Goal: Find contact information: Find contact information

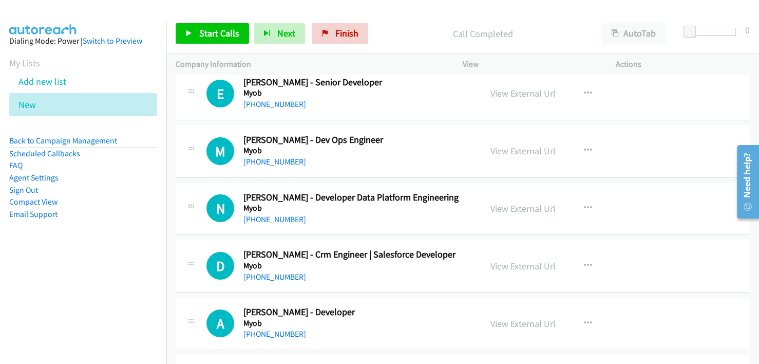
scroll to position [9640, 0]
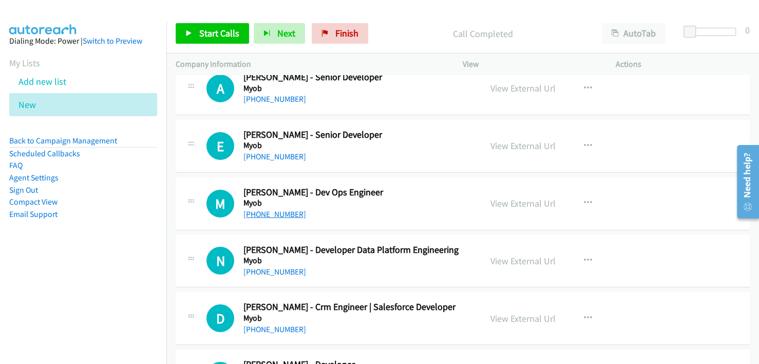
click at [277, 209] on link "[PHONE_NUMBER]" at bounding box center [274, 214] width 63 height 10
click at [418, 208] on div "[PHONE_NUMBER]" at bounding box center [357, 214] width 229 height 12
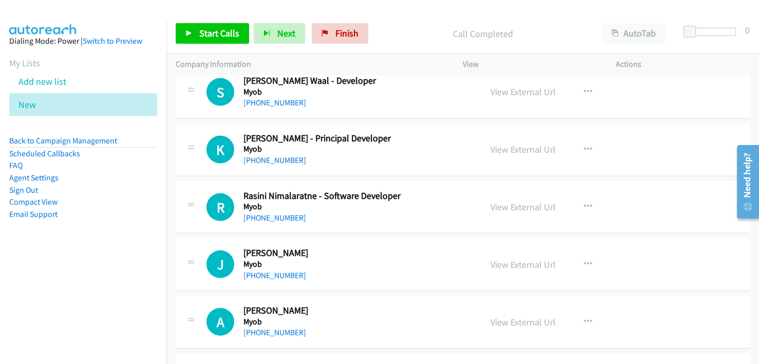
scroll to position [9332, 0]
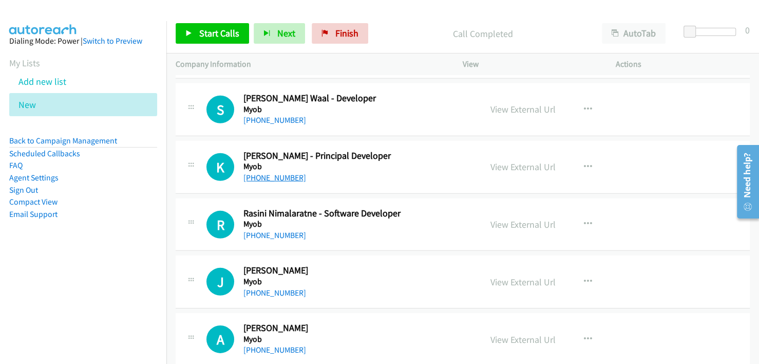
click at [279, 173] on link "[PHONE_NUMBER]" at bounding box center [274, 178] width 63 height 10
click at [437, 166] on div "K Callback Scheduled Kushira Godellawatta - Principal Developer Myob [GEOGRAPHI…" at bounding box center [463, 167] width 574 height 53
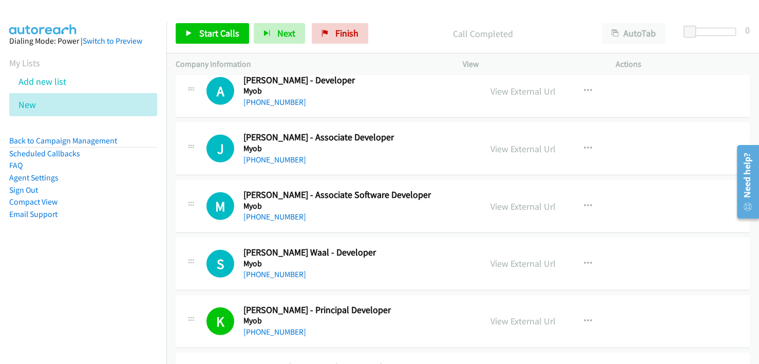
scroll to position [9126, 0]
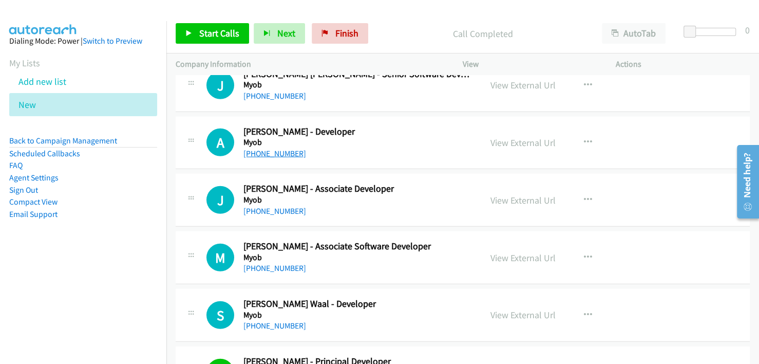
click at [278, 148] on link "[PHONE_NUMBER]" at bounding box center [274, 153] width 63 height 10
click at [390, 137] on h5 "Myob" at bounding box center [357, 142] width 229 height 10
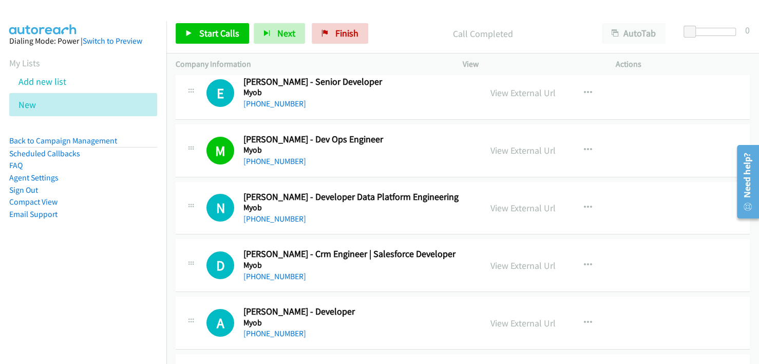
scroll to position [9691, 0]
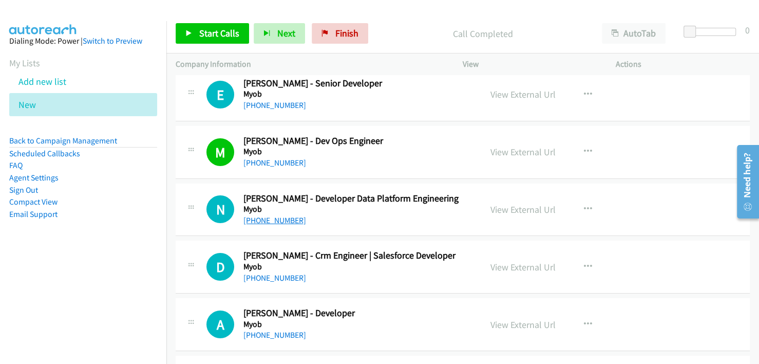
click at [266, 215] on link "[PHONE_NUMBER]" at bounding box center [274, 220] width 63 height 10
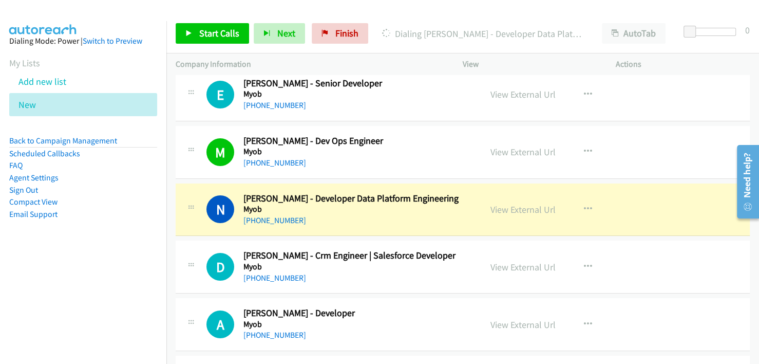
click at [378, 214] on div "[PHONE_NUMBER]" at bounding box center [357, 220] width 229 height 12
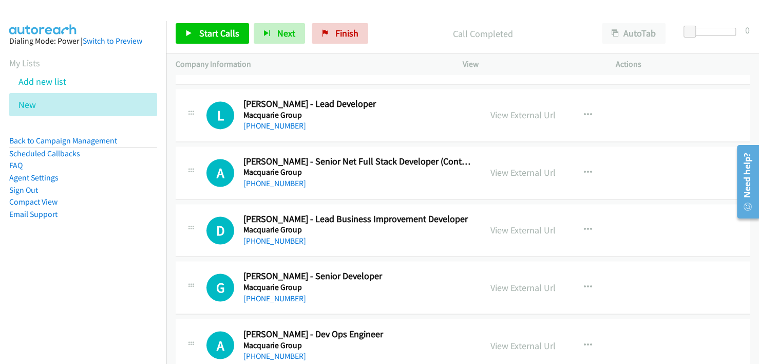
scroll to position [8510, 0]
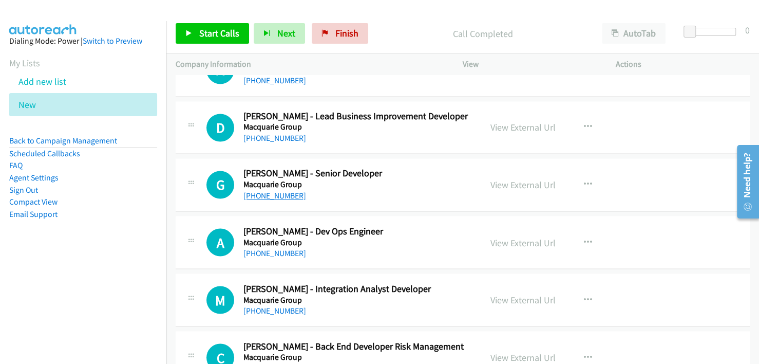
click at [270, 191] on link "[PHONE_NUMBER]" at bounding box center [274, 196] width 63 height 10
click at [421, 190] on div "[PHONE_NUMBER]" at bounding box center [357, 196] width 229 height 12
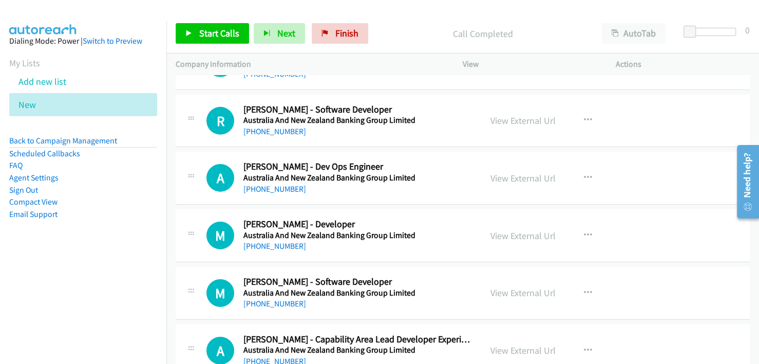
scroll to position [2089, 0]
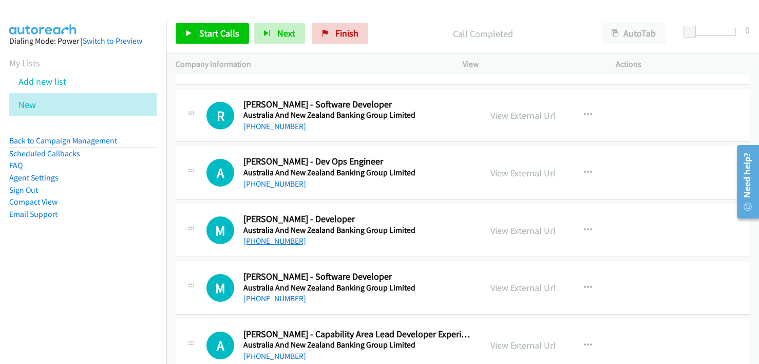
click at [272, 236] on link "[PHONE_NUMBER]" at bounding box center [274, 241] width 63 height 10
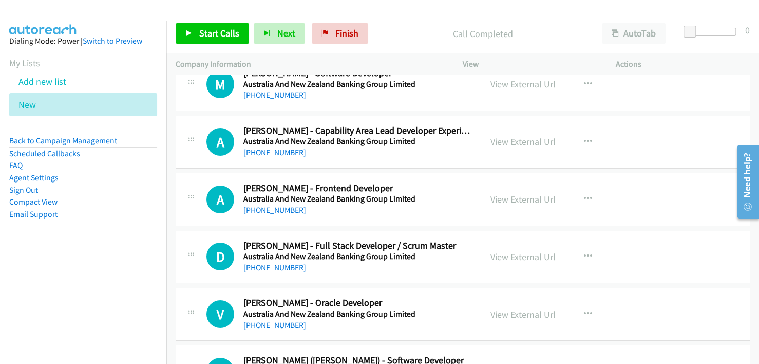
scroll to position [2294, 0]
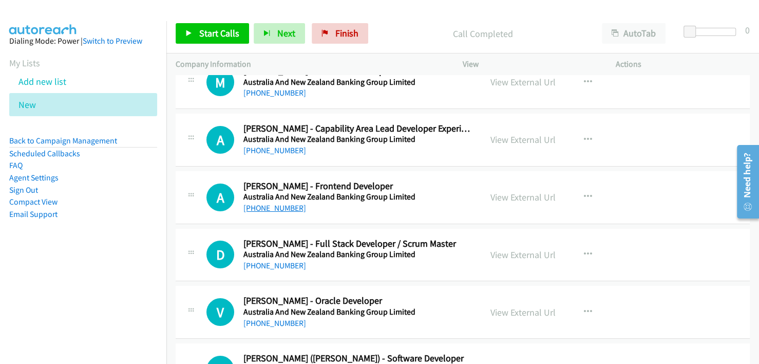
click at [265, 203] on link "[PHONE_NUMBER]" at bounding box center [274, 208] width 63 height 10
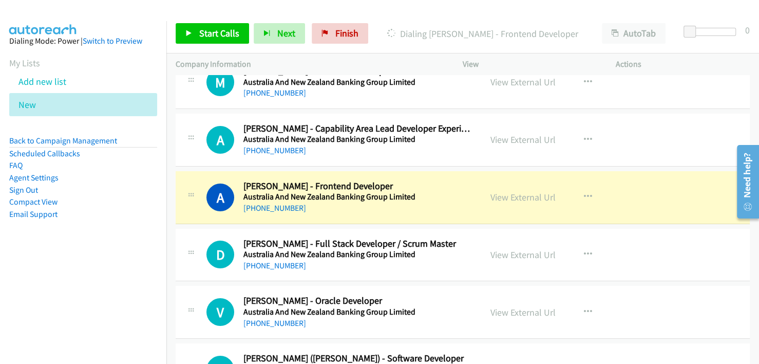
click at [416, 192] on h5 "Australia And New Zealand Banking Group Limited" at bounding box center [357, 197] width 229 height 10
click at [524, 193] on link "View External Url" at bounding box center [523, 197] width 65 height 12
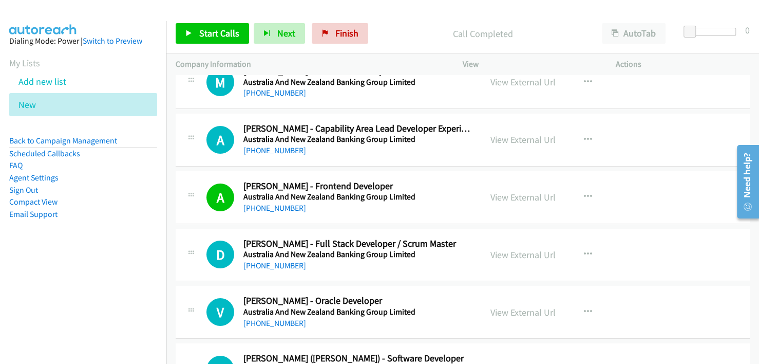
scroll to position [2346, 0]
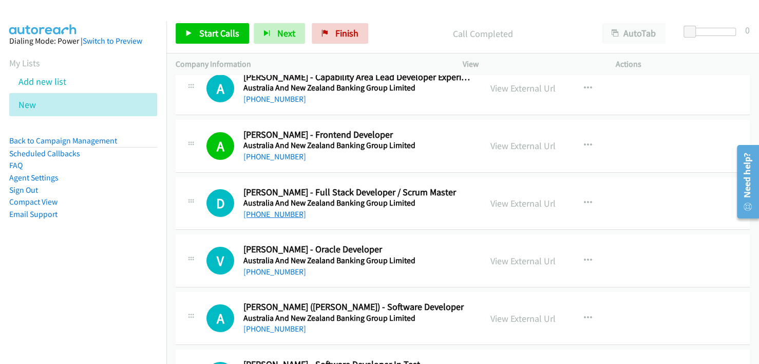
click at [273, 211] on link "[PHONE_NUMBER]" at bounding box center [274, 214] width 63 height 10
click at [424, 266] on div "[PHONE_NUMBER]" at bounding box center [357, 272] width 229 height 12
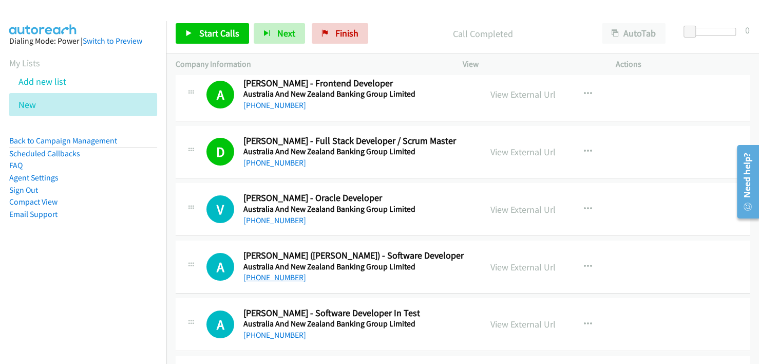
click at [267, 272] on link "[PHONE_NUMBER]" at bounding box center [274, 277] width 63 height 10
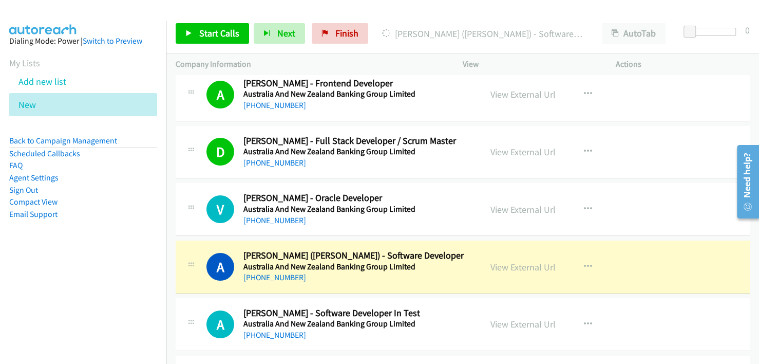
click at [445, 253] on h2 "[PERSON_NAME] ([PERSON_NAME]) - Software Developer" at bounding box center [357, 256] width 229 height 12
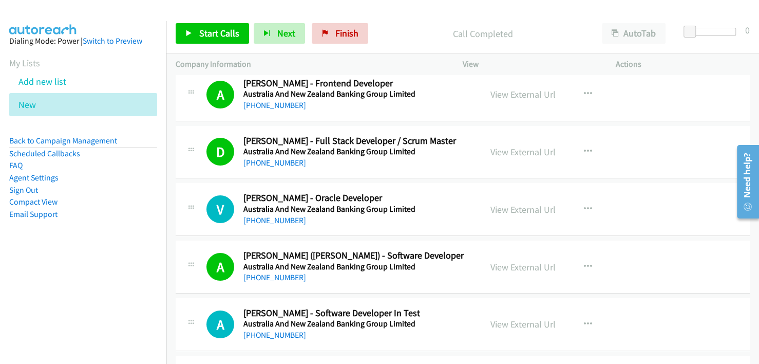
scroll to position [2500, 0]
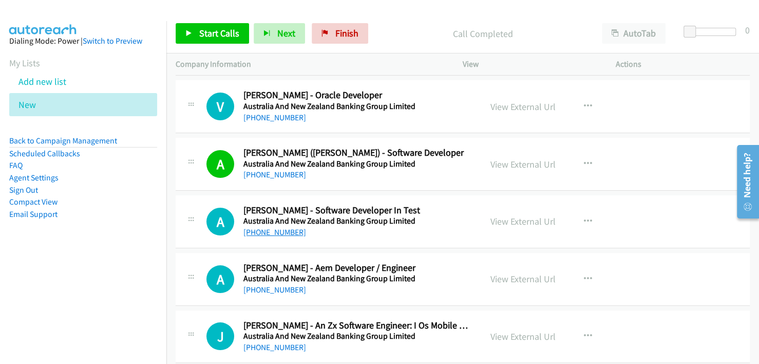
click at [263, 227] on link "[PHONE_NUMBER]" at bounding box center [274, 232] width 63 height 10
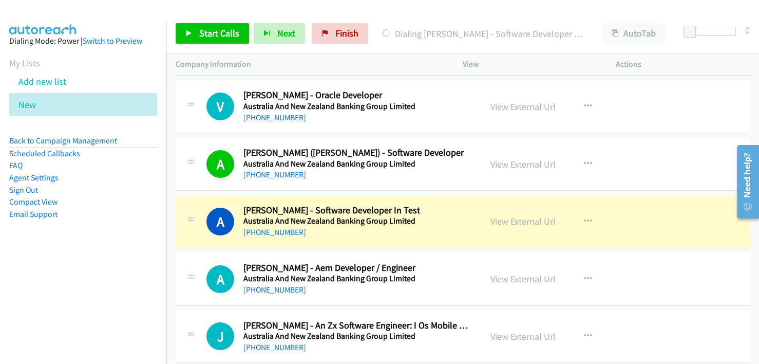
click at [440, 226] on div "[PHONE_NUMBER]" at bounding box center [357, 232] width 229 height 12
click at [526, 215] on link "View External Url" at bounding box center [523, 221] width 65 height 12
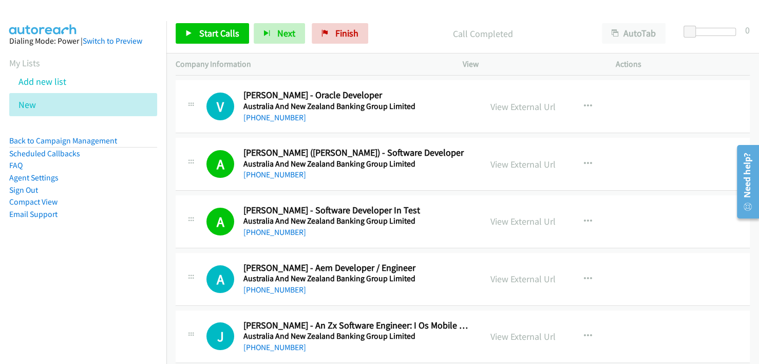
scroll to position [2397, 0]
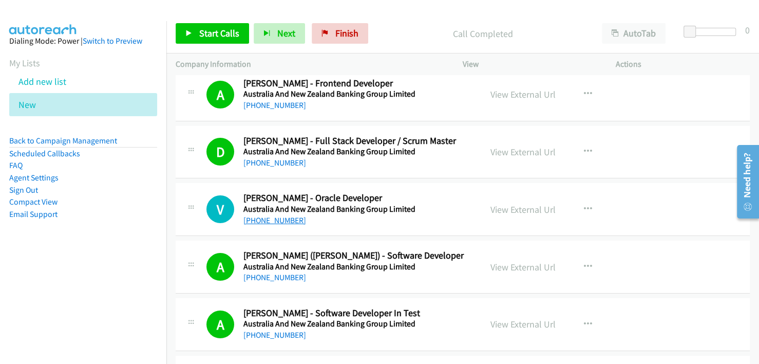
click at [264, 215] on link "[PHONE_NUMBER]" at bounding box center [274, 220] width 63 height 10
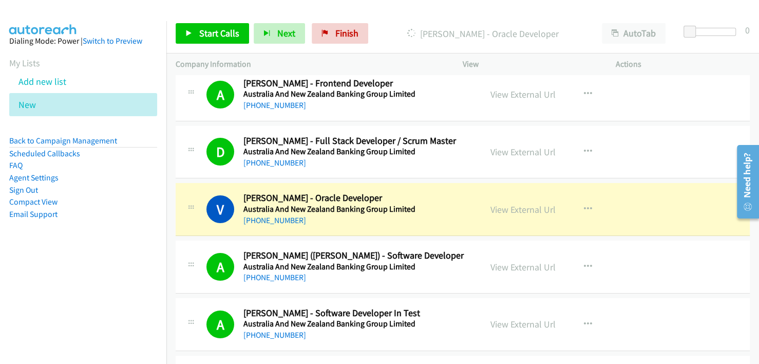
click at [419, 204] on h5 "Australia And New Zealand Banking Group Limited" at bounding box center [357, 209] width 229 height 10
click at [503, 204] on link "View External Url" at bounding box center [523, 209] width 65 height 12
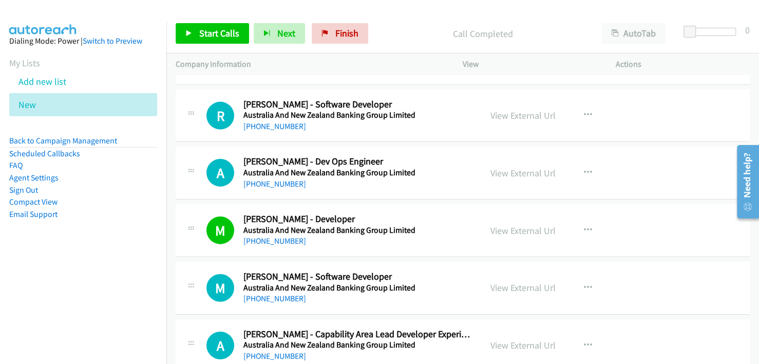
scroll to position [2037, 0]
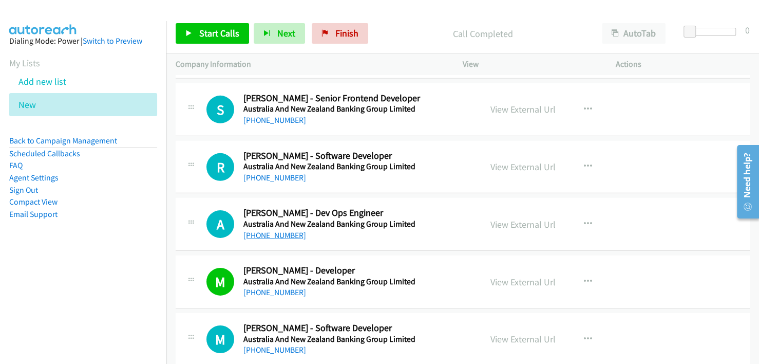
click at [276, 230] on link "[PHONE_NUMBER]" at bounding box center [274, 235] width 63 height 10
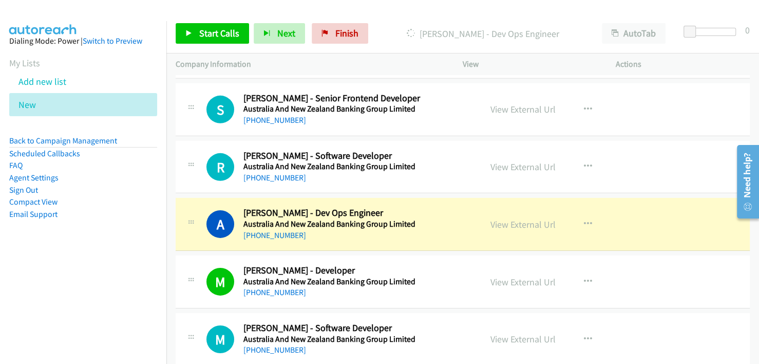
click at [371, 229] on div "[PHONE_NUMBER]" at bounding box center [357, 235] width 229 height 12
click at [516, 218] on link "View External Url" at bounding box center [523, 224] width 65 height 12
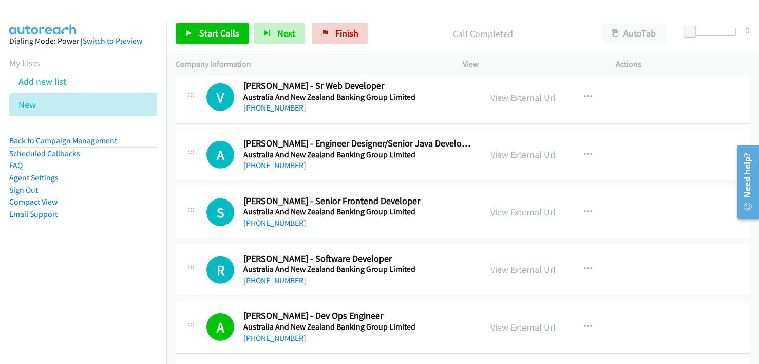
scroll to position [1986, 0]
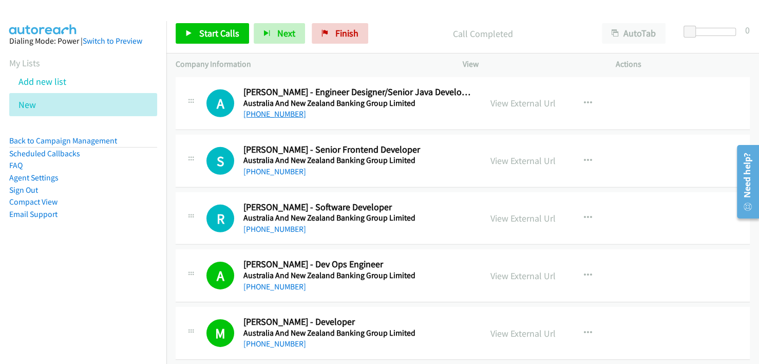
click at [278, 109] on link "[PHONE_NUMBER]" at bounding box center [274, 114] width 63 height 10
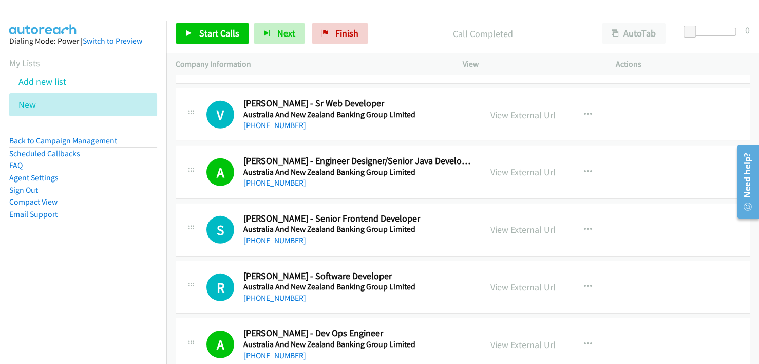
scroll to position [1935, 0]
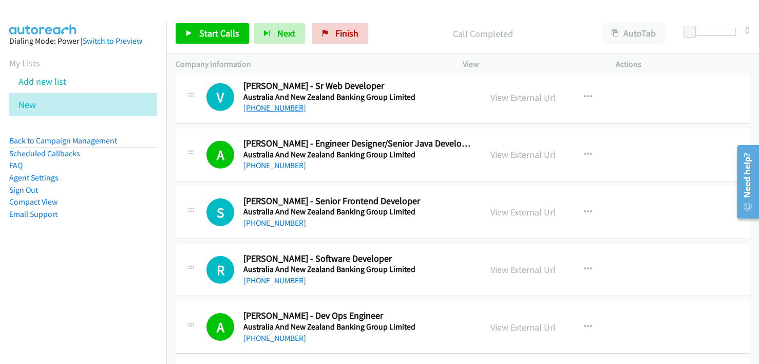
click at [289, 103] on link "[PHONE_NUMBER]" at bounding box center [274, 108] width 63 height 10
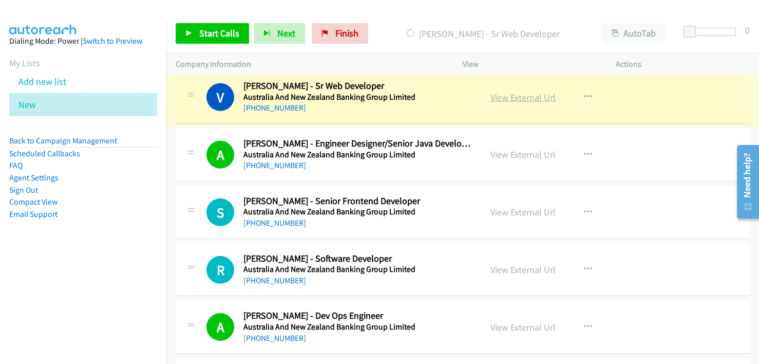
click at [518, 91] on link "View External Url" at bounding box center [523, 97] width 65 height 12
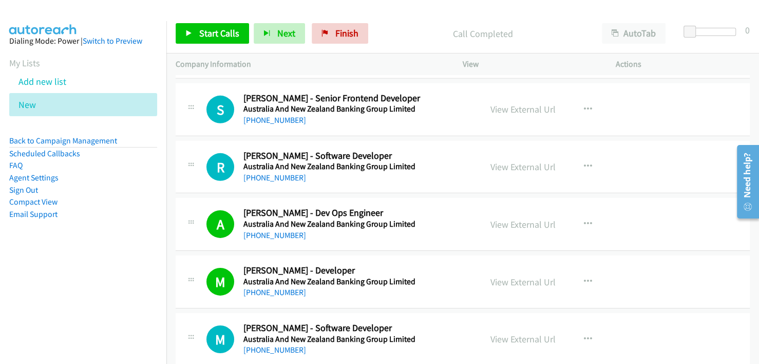
scroll to position [1986, 0]
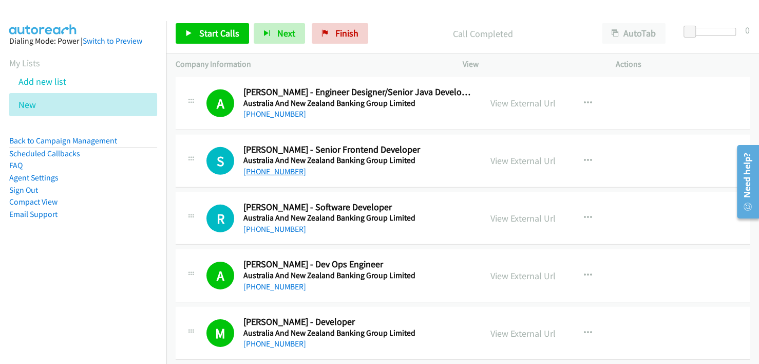
click at [270, 166] on link "[PHONE_NUMBER]" at bounding box center [274, 171] width 63 height 10
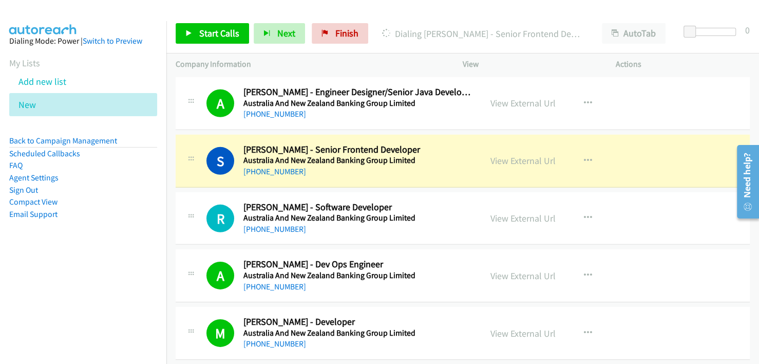
click at [430, 155] on h5 "Australia And New Zealand Banking Group Limited" at bounding box center [357, 160] width 229 height 10
click at [517, 157] on link "View External Url" at bounding box center [523, 161] width 65 height 12
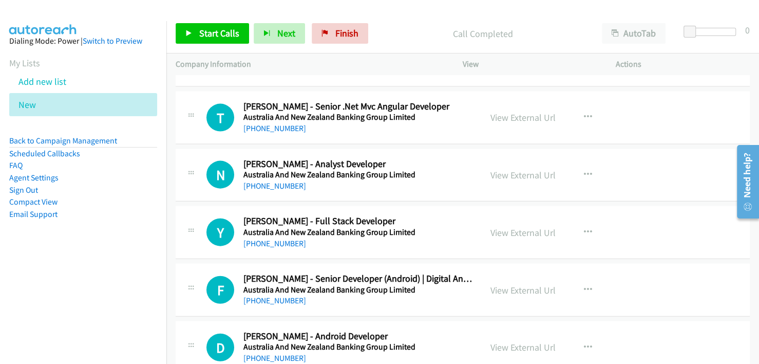
scroll to position [1472, 0]
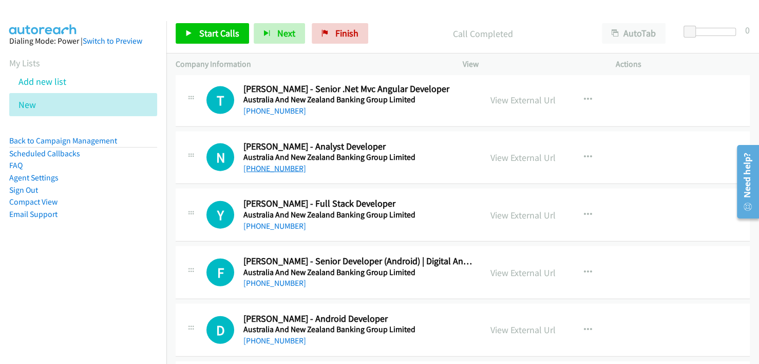
click at [286, 166] on link "[PHONE_NUMBER]" at bounding box center [274, 168] width 63 height 10
click at [410, 157] on h5 "Australia And New Zealand Banking Group Limited" at bounding box center [357, 157] width 229 height 10
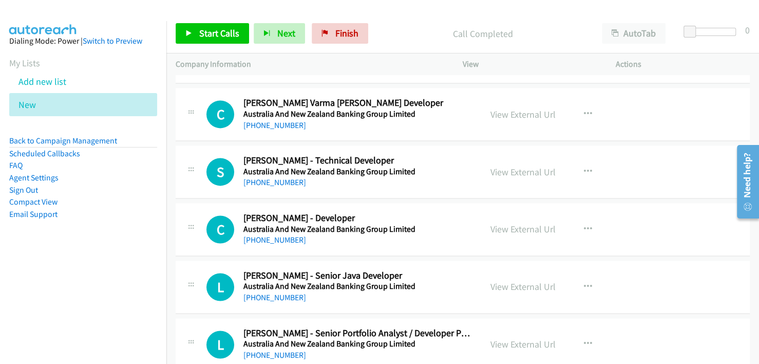
scroll to position [959, 0]
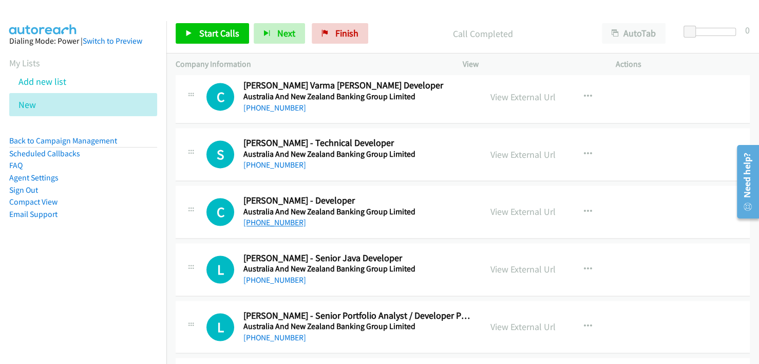
click at [280, 219] on link "[PHONE_NUMBER]" at bounding box center [274, 222] width 63 height 10
click at [420, 183] on td "C Callback Scheduled Chinna [PERSON_NAME] - Developer [GEOGRAPHIC_DATA] And New…" at bounding box center [462, 212] width 593 height 58
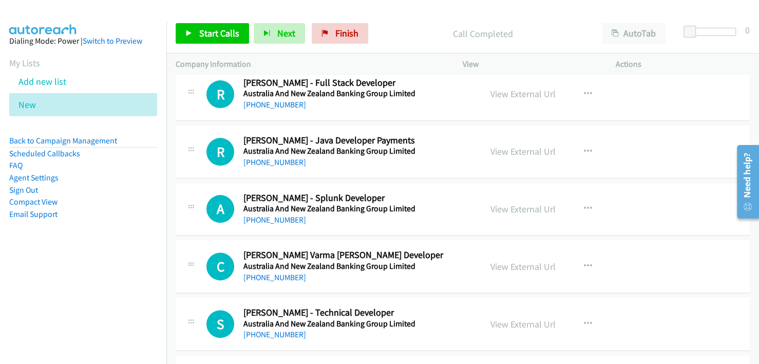
scroll to position [804, 0]
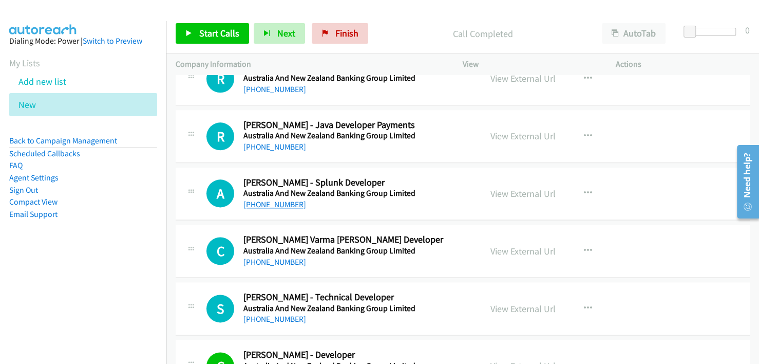
click at [277, 203] on link "[PHONE_NUMBER]" at bounding box center [274, 204] width 63 height 10
click at [434, 178] on h2 "[PERSON_NAME] - Splunk Developer" at bounding box center [357, 183] width 229 height 12
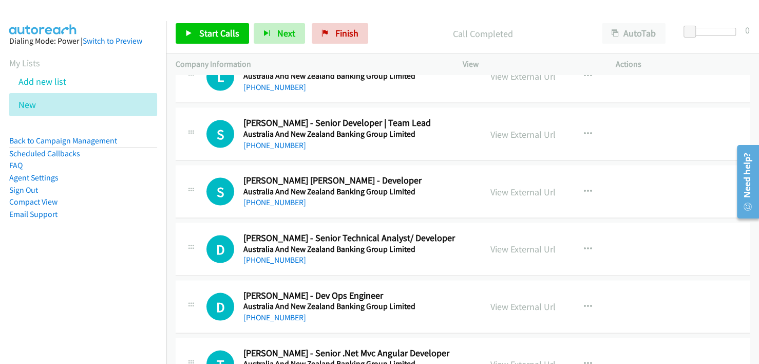
scroll to position [1267, 0]
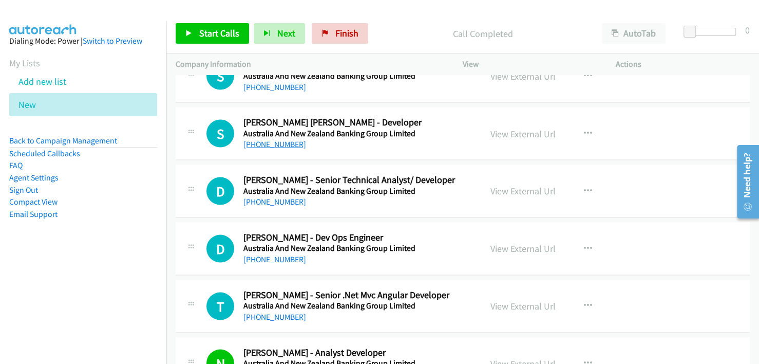
click at [277, 142] on link "[PHONE_NUMBER]" at bounding box center [274, 144] width 63 height 10
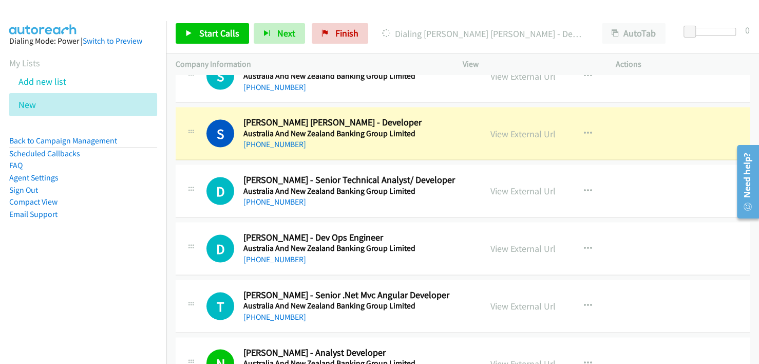
click at [424, 144] on div "[PHONE_NUMBER]" at bounding box center [357, 144] width 229 height 12
click at [509, 130] on link "View External Url" at bounding box center [523, 133] width 65 height 12
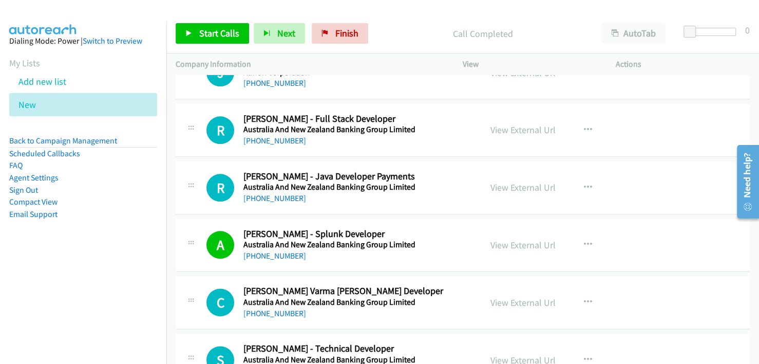
scroll to position [650, 0]
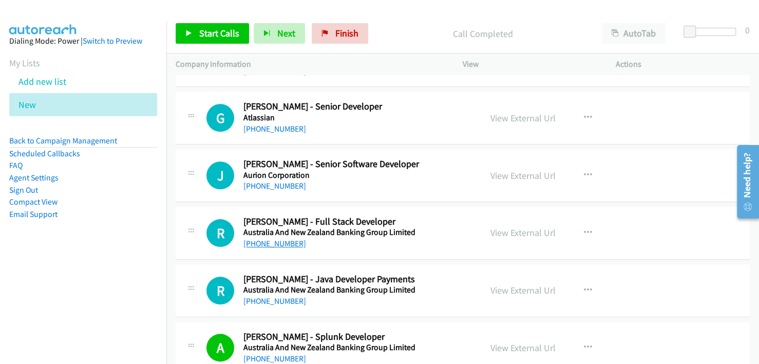
click at [267, 239] on link "[PHONE_NUMBER]" at bounding box center [274, 243] width 63 height 10
click at [447, 246] on div "[PHONE_NUMBER]" at bounding box center [357, 243] width 229 height 12
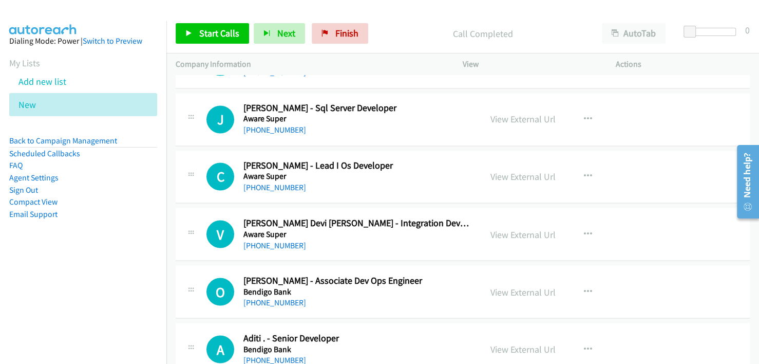
scroll to position [3630, 0]
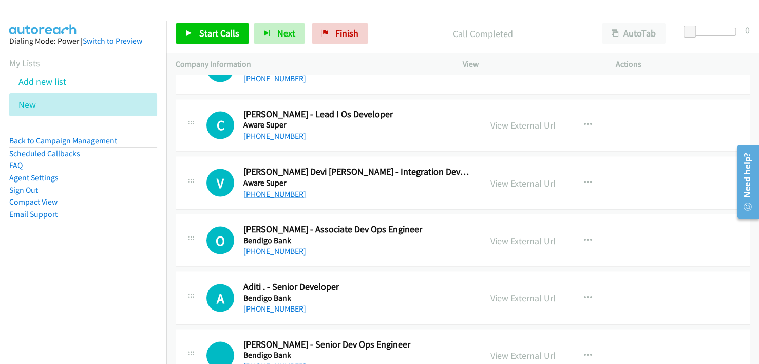
click at [289, 189] on link "[PHONE_NUMBER]" at bounding box center [274, 194] width 63 height 10
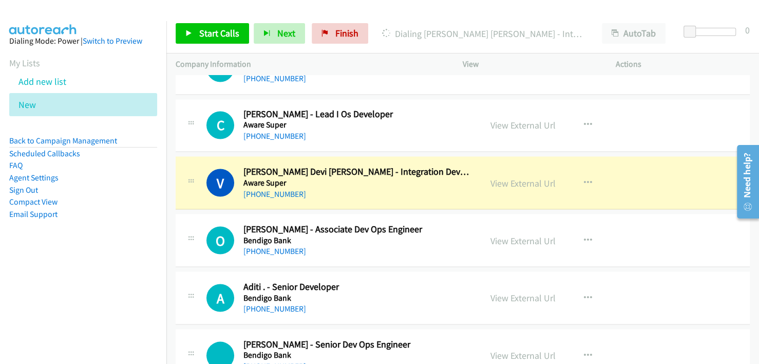
click at [427, 189] on div "[PHONE_NUMBER]" at bounding box center [357, 194] width 229 height 12
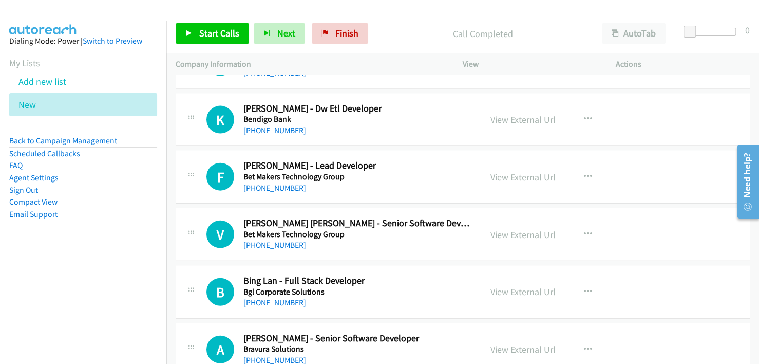
scroll to position [3938, 0]
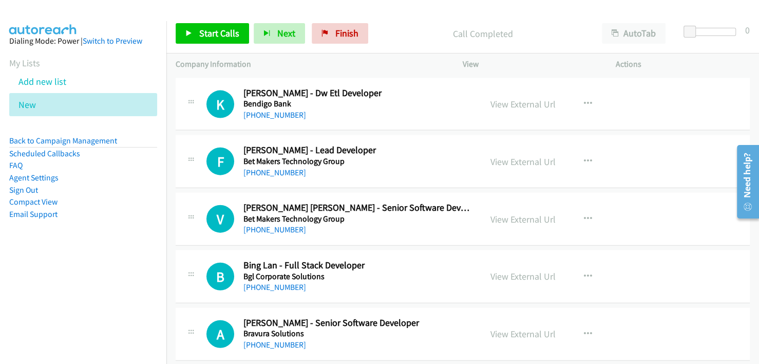
click at [403, 259] on h2 "Bing Lan - Full Stack Developer" at bounding box center [357, 265] width 229 height 12
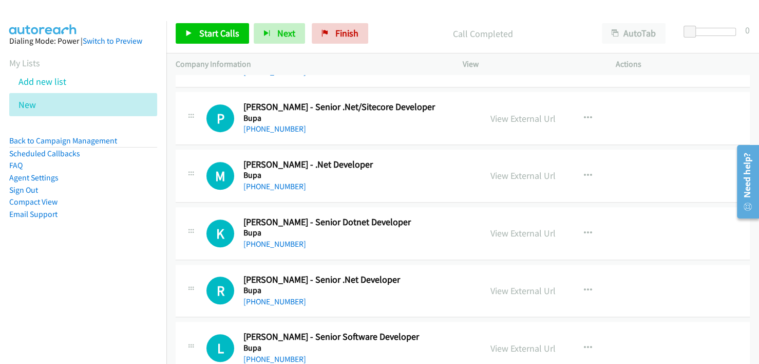
scroll to position [5376, 0]
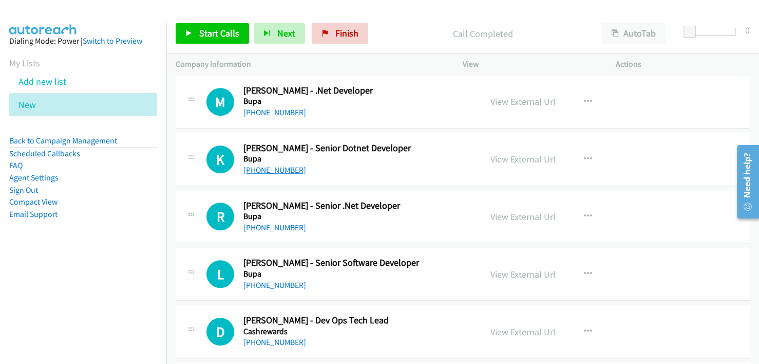
click at [270, 165] on link "[PHONE_NUMBER]" at bounding box center [274, 170] width 63 height 10
click at [418, 164] on div "[PHONE_NUMBER]" at bounding box center [357, 170] width 229 height 12
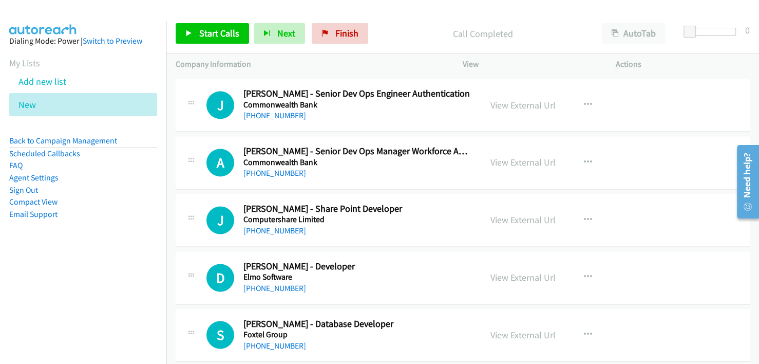
scroll to position [5941, 0]
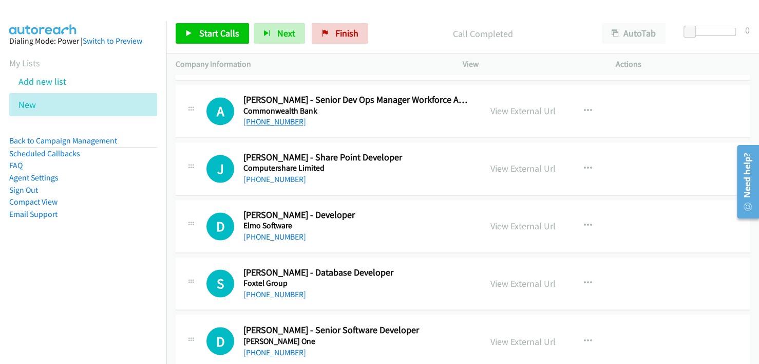
click at [285, 117] on link "[PHONE_NUMBER]" at bounding box center [274, 122] width 63 height 10
click at [423, 116] on div "[PHONE_NUMBER]" at bounding box center [357, 122] width 229 height 12
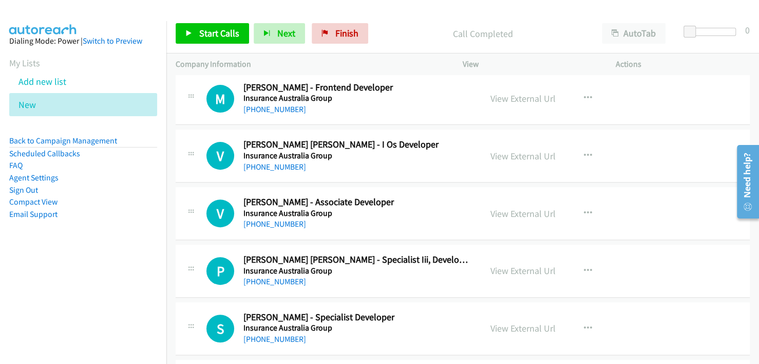
scroll to position [7637, 0]
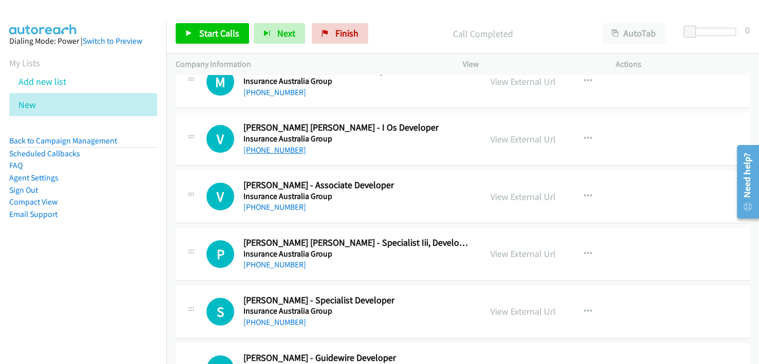
click at [271, 145] on link "[PHONE_NUMBER]" at bounding box center [274, 150] width 63 height 10
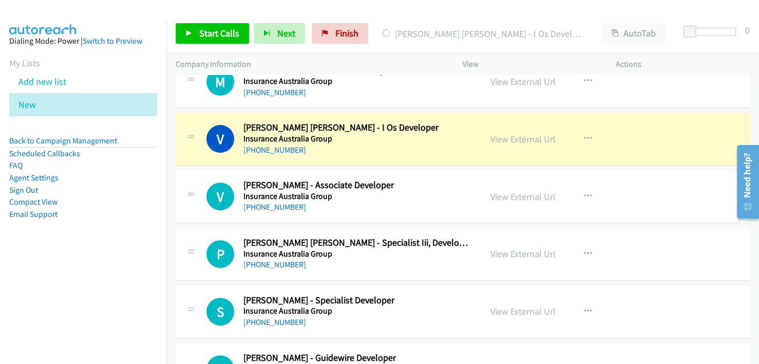
click at [416, 144] on div "[PHONE_NUMBER]" at bounding box center [357, 150] width 229 height 12
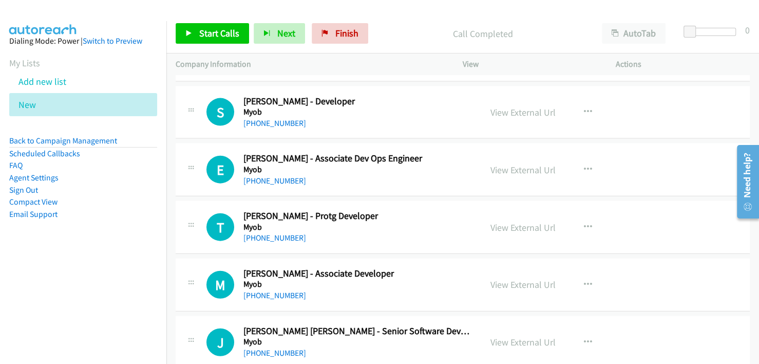
scroll to position [8818, 0]
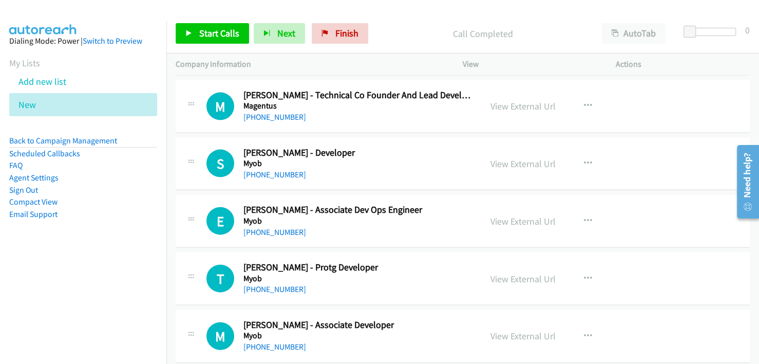
click at [409, 168] on div "[PHONE_NUMBER]" at bounding box center [357, 174] width 229 height 12
click at [274, 170] on link "[PHONE_NUMBER]" at bounding box center [274, 175] width 63 height 10
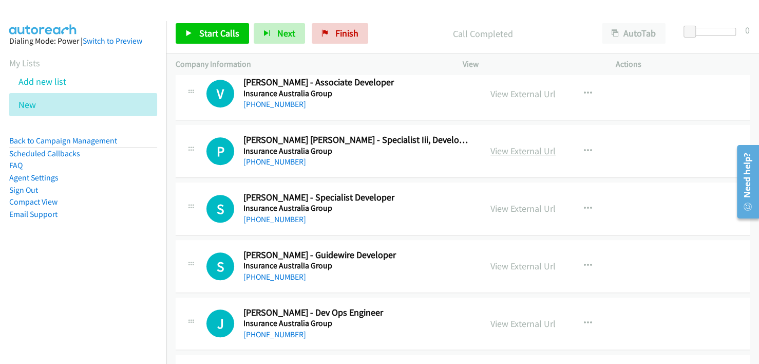
scroll to position [7688, 0]
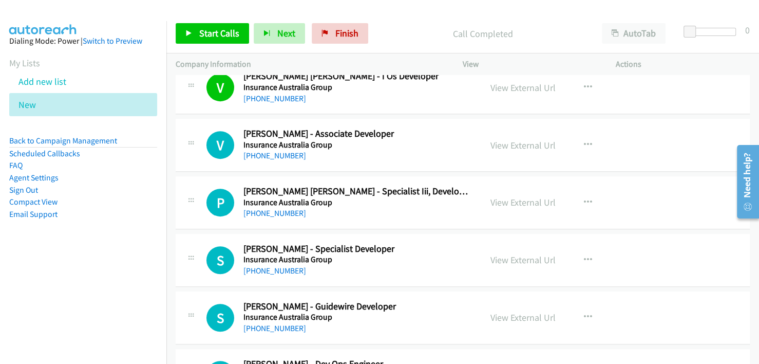
click at [157, 200] on aside "Dialing Mode: Power | Switch to Preview My Lists Add new list New Back to Campa…" at bounding box center [83, 144] width 166 height 246
click at [274, 151] on link "[PHONE_NUMBER]" at bounding box center [274, 156] width 63 height 10
click at [415, 149] on div "[PHONE_NUMBER]" at bounding box center [357, 155] width 229 height 12
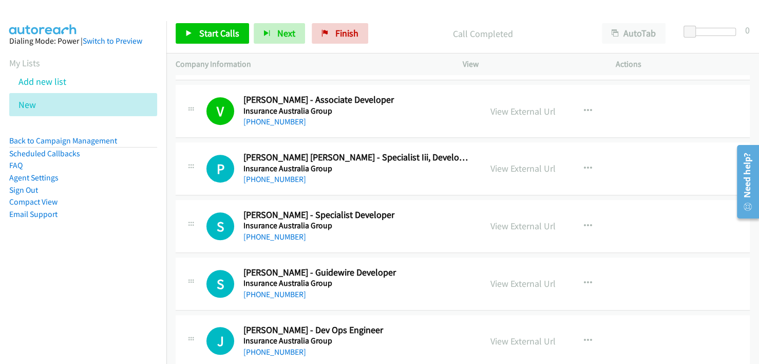
scroll to position [7739, 0]
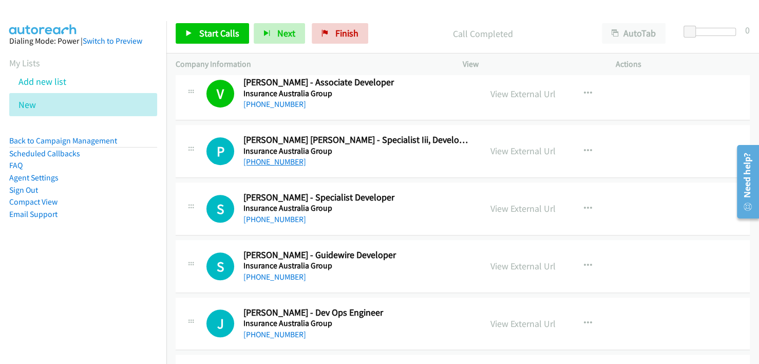
click at [269, 157] on link "[PHONE_NUMBER]" at bounding box center [274, 162] width 63 height 10
click at [396, 154] on div "P Callback Scheduled [PERSON_NAME] [PERSON_NAME] - Specialist Iii, Developer At…" at bounding box center [463, 151] width 574 height 53
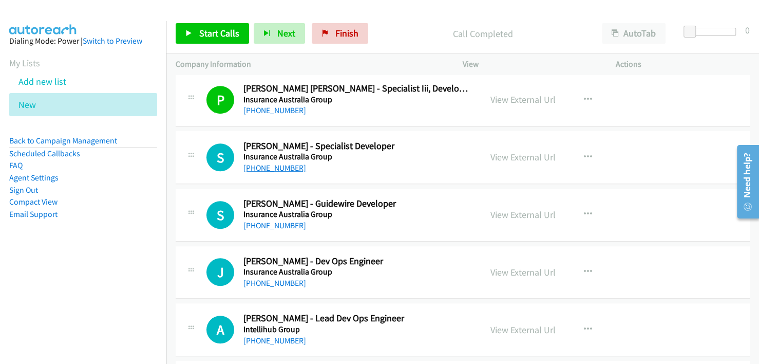
click at [276, 163] on link "[PHONE_NUMBER]" at bounding box center [274, 168] width 63 height 10
click at [422, 162] on div "[PHONE_NUMBER]" at bounding box center [357, 168] width 229 height 12
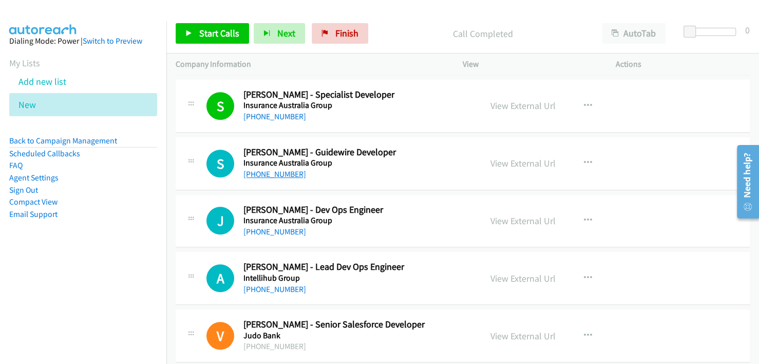
click at [282, 169] on link "[PHONE_NUMBER]" at bounding box center [274, 174] width 63 height 10
click at [403, 168] on div "[PHONE_NUMBER]" at bounding box center [357, 174] width 229 height 12
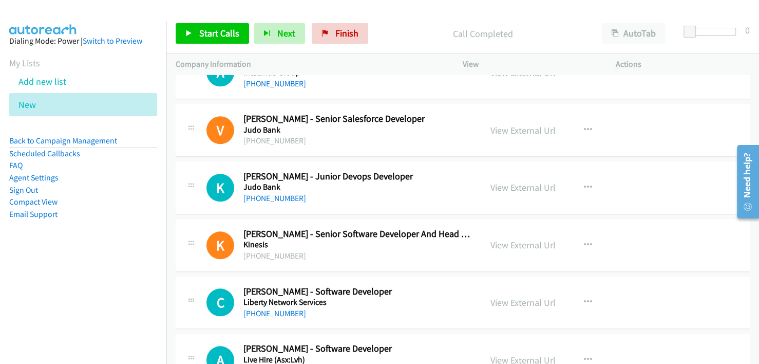
scroll to position [8099, 0]
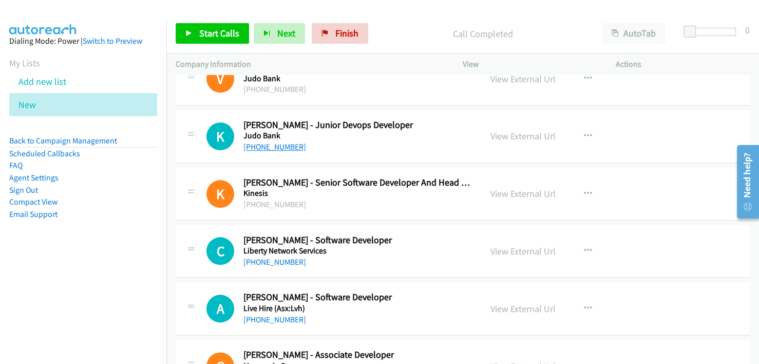
click at [280, 142] on link "[PHONE_NUMBER]" at bounding box center [274, 147] width 63 height 10
click at [407, 130] on h5 "Judo Bank" at bounding box center [357, 135] width 229 height 10
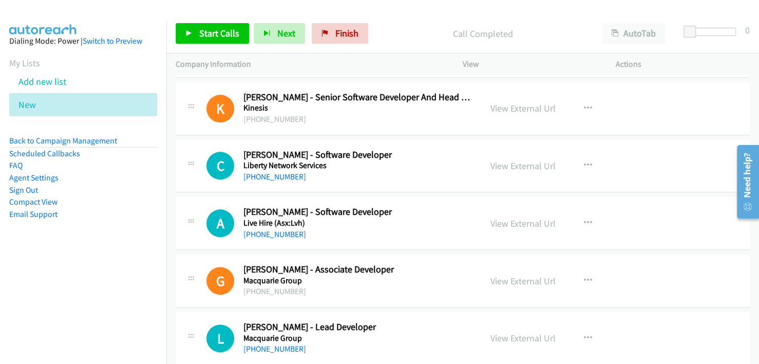
scroll to position [8202, 0]
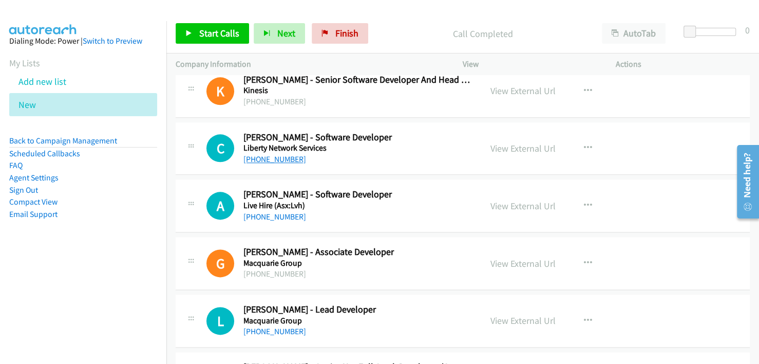
click at [276, 154] on link "[PHONE_NUMBER]" at bounding box center [274, 159] width 63 height 10
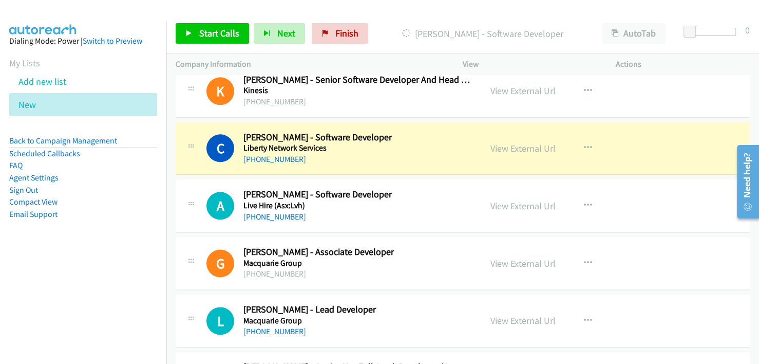
click at [430, 153] on div "[PHONE_NUMBER]" at bounding box center [357, 159] width 229 height 12
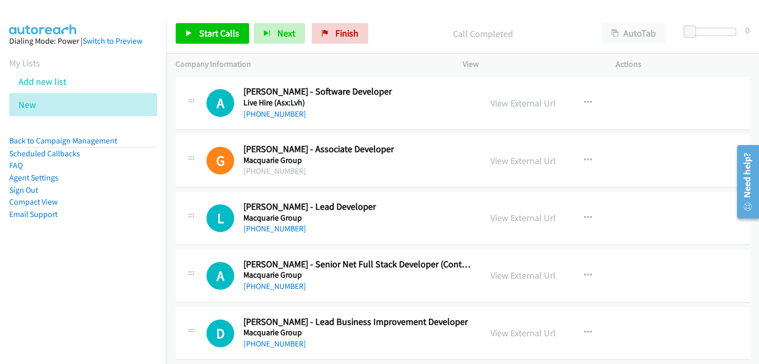
scroll to position [8253, 0]
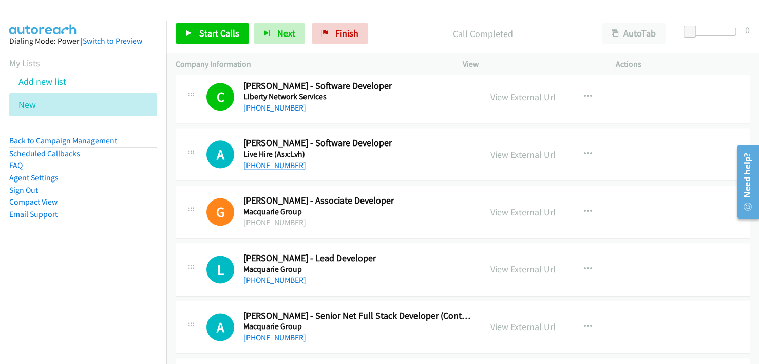
click at [277, 160] on link "[PHONE_NUMBER]" at bounding box center [274, 165] width 63 height 10
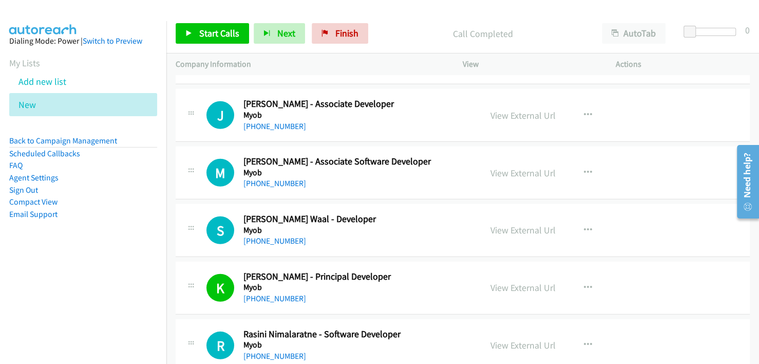
scroll to position [9229, 0]
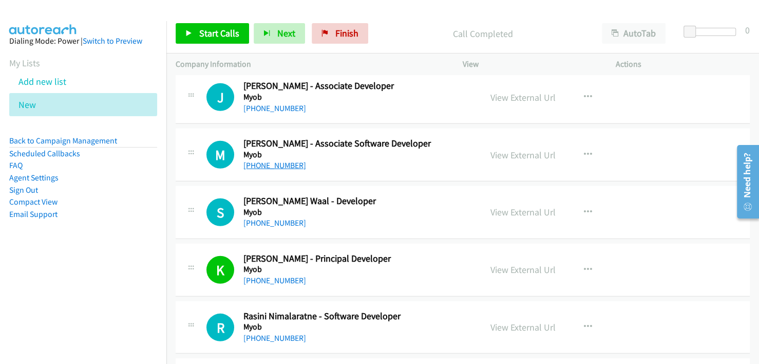
click at [271, 160] on link "[PHONE_NUMBER]" at bounding box center [274, 165] width 63 height 10
click at [429, 159] on div "[PHONE_NUMBER]" at bounding box center [357, 165] width 229 height 12
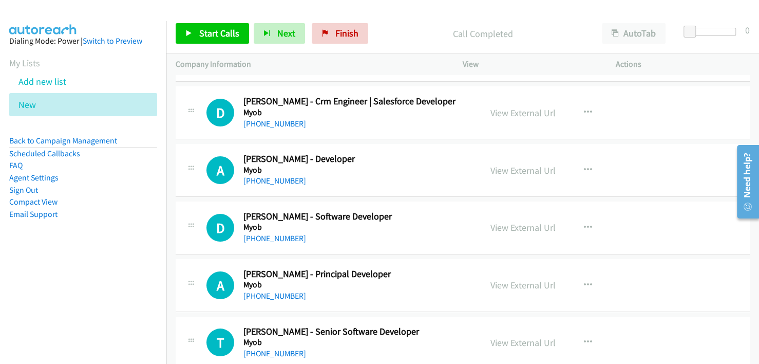
scroll to position [9794, 0]
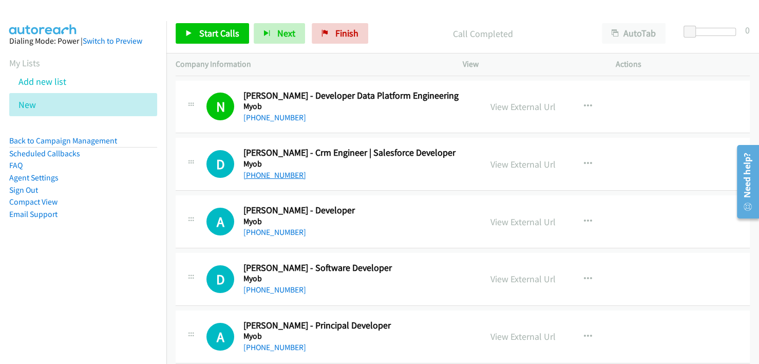
click at [267, 170] on link "[PHONE_NUMBER]" at bounding box center [274, 175] width 63 height 10
click at [441, 169] on div "[PHONE_NUMBER]" at bounding box center [357, 175] width 229 height 12
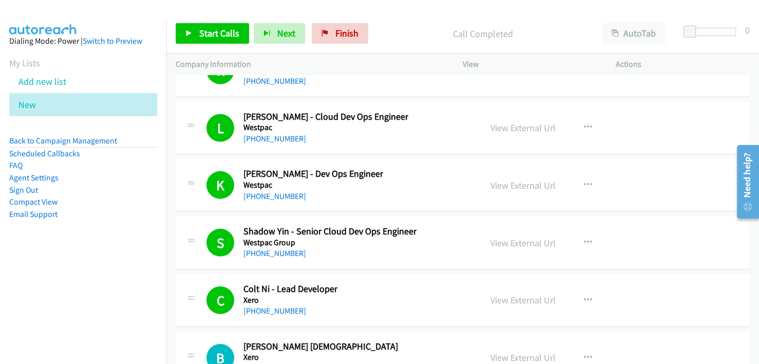
scroll to position [16832, 0]
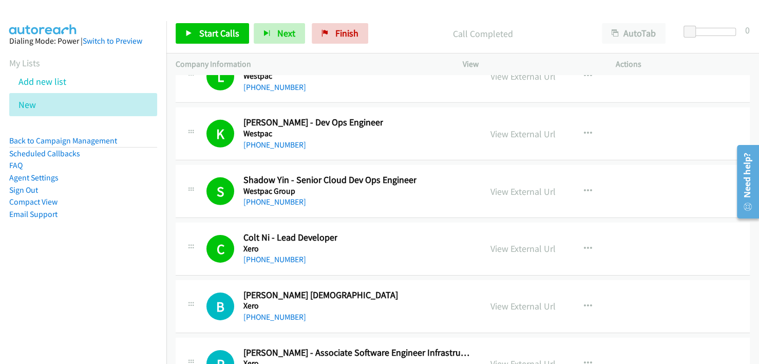
click at [275, 312] on link "[PHONE_NUMBER]" at bounding box center [274, 317] width 63 height 10
click at [407, 289] on div "B Callback Scheduled [PERSON_NAME] [DEMOGRAPHIC_DATA] Xero [GEOGRAPHIC_DATA]/[G…" at bounding box center [340, 306] width 266 height 34
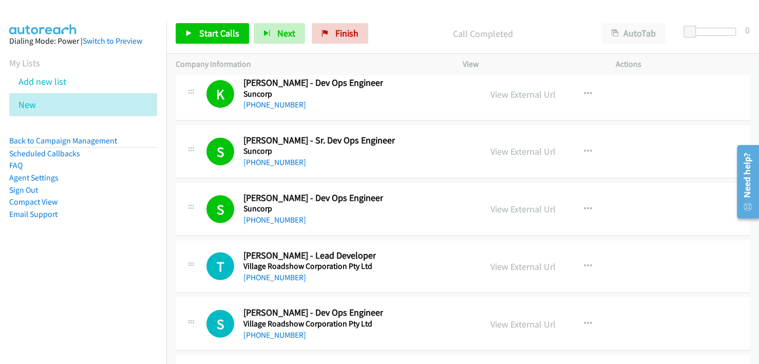
scroll to position [16370, 0]
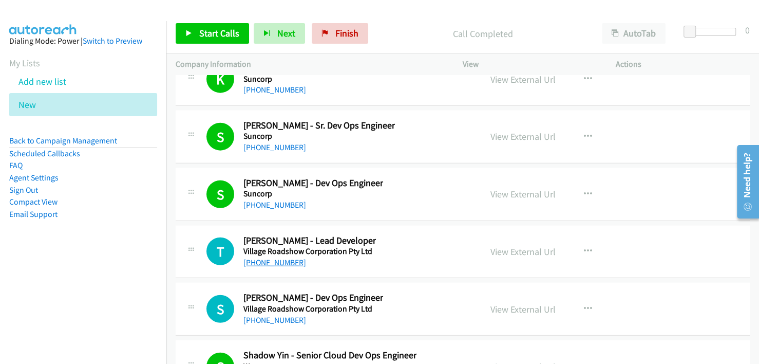
click at [286, 257] on link "[PHONE_NUMBER]" at bounding box center [274, 262] width 63 height 10
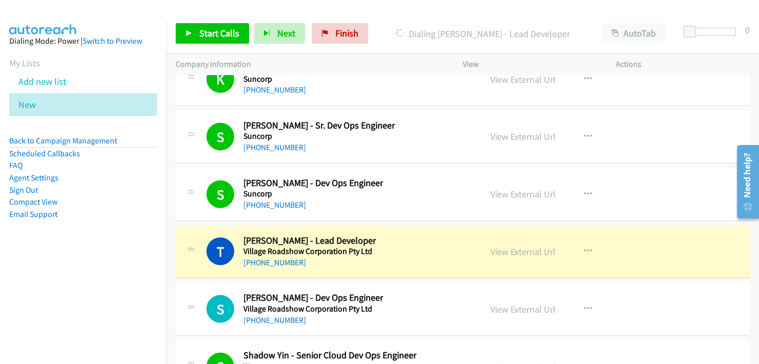
click at [416, 235] on div "T Callback Scheduled [PERSON_NAME] - Lead Developer Village Roadshow Corporatio…" at bounding box center [340, 252] width 266 height 34
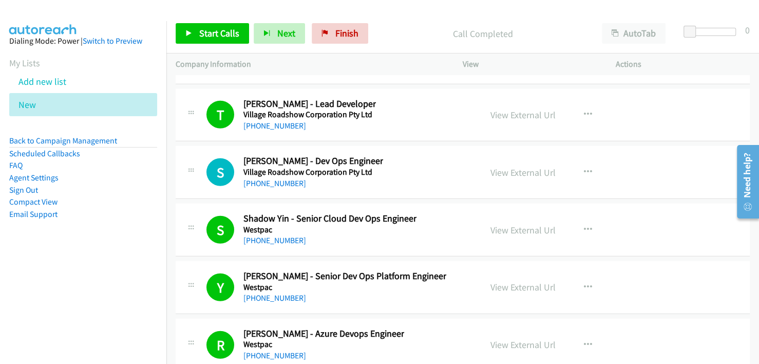
scroll to position [16524, 0]
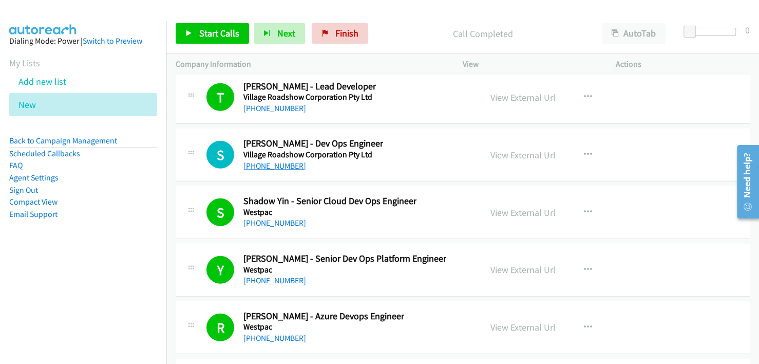
click at [275, 161] on link "[PHONE_NUMBER]" at bounding box center [274, 166] width 63 height 10
click at [415, 138] on div "S Callback Scheduled [PERSON_NAME] - Dev Ops Engineer Village Roadshow Corporat…" at bounding box center [340, 155] width 266 height 34
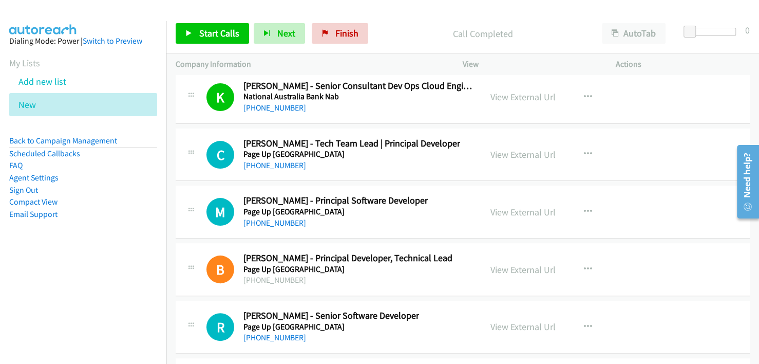
scroll to position [14931, 0]
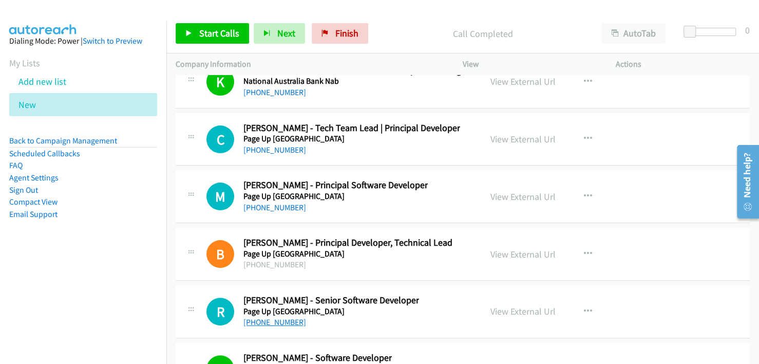
click at [275, 317] on link "[PHONE_NUMBER]" at bounding box center [274, 322] width 63 height 10
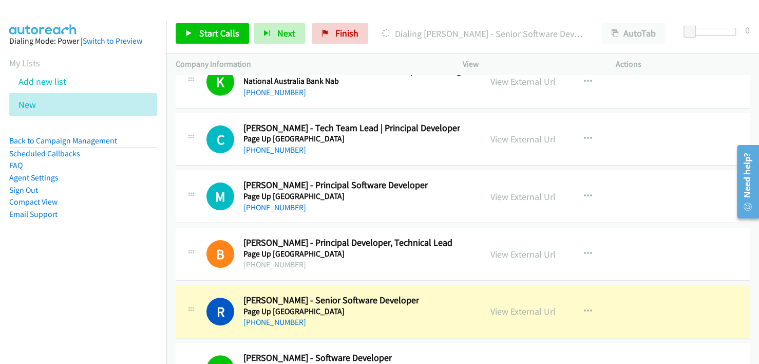
click at [407, 306] on h5 "Page Up [GEOGRAPHIC_DATA]" at bounding box center [331, 311] width 176 height 10
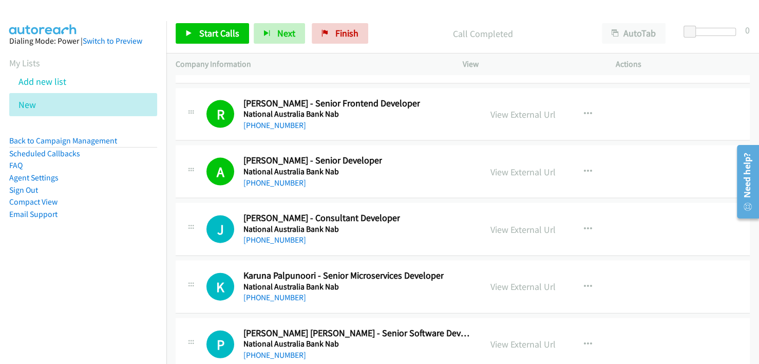
scroll to position [13801, 0]
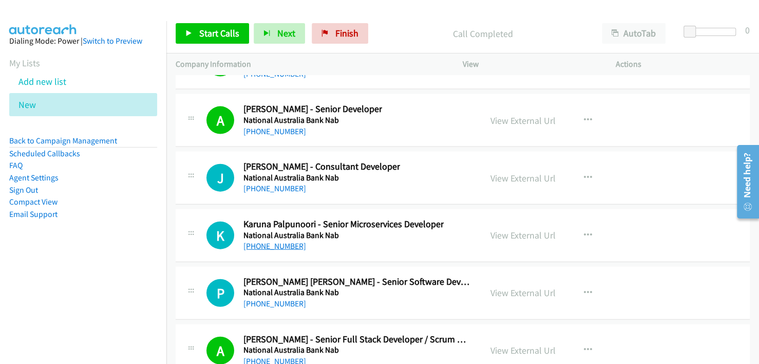
click at [265, 241] on link "[PHONE_NUMBER]" at bounding box center [274, 246] width 63 height 10
click at [410, 230] on h5 "National Australia Bank Nab" at bounding box center [343, 235] width 200 height 10
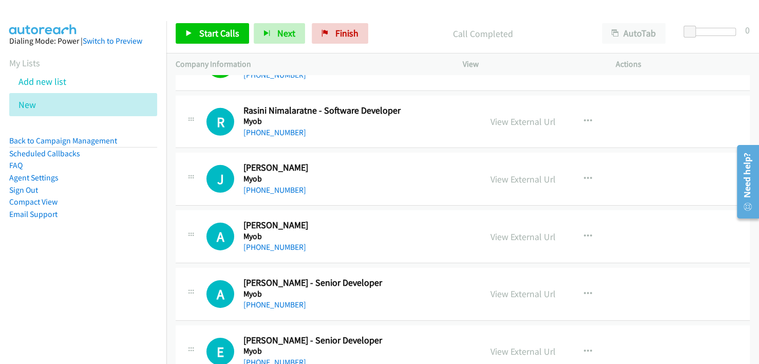
scroll to position [9383, 0]
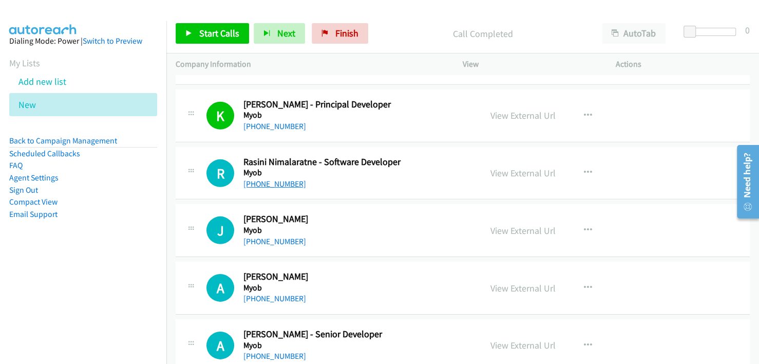
click at [283, 179] on link "[PHONE_NUMBER]" at bounding box center [274, 184] width 63 height 10
click at [419, 167] on h5 "Myob" at bounding box center [357, 172] width 229 height 10
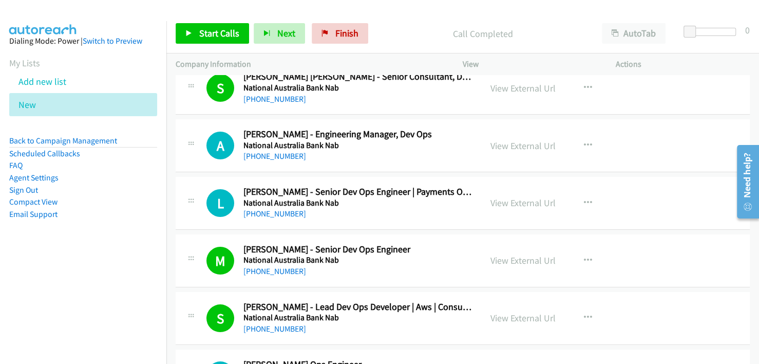
scroll to position [12260, 0]
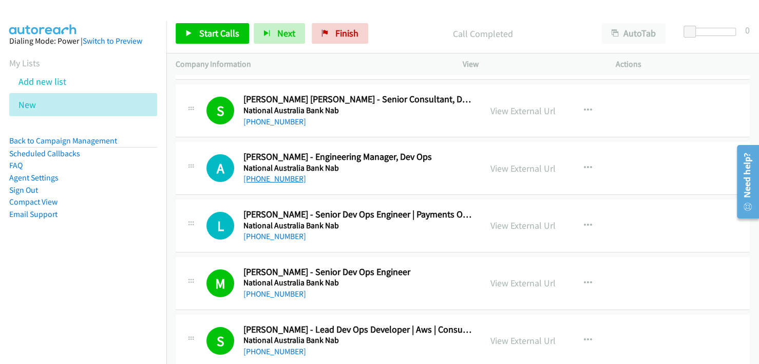
click at [282, 174] on link "[PHONE_NUMBER]" at bounding box center [274, 179] width 63 height 10
click at [433, 173] on div "[PHONE_NUMBER]" at bounding box center [357, 179] width 229 height 12
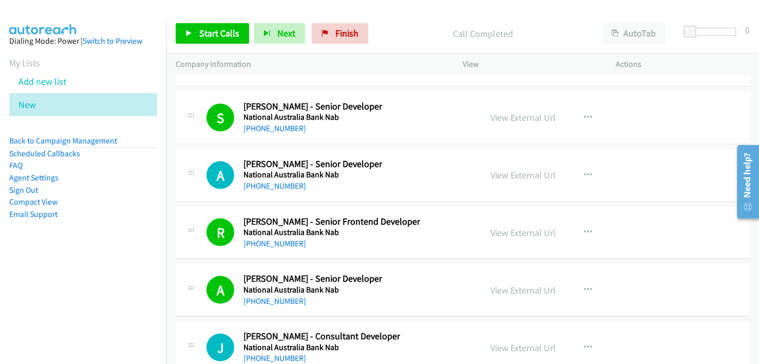
scroll to position [13647, 0]
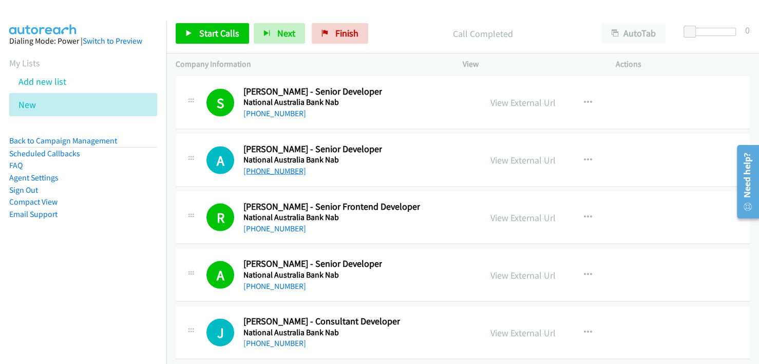
click at [273, 165] on link "[PHONE_NUMBER]" at bounding box center [274, 170] width 63 height 10
click at [436, 191] on div "R Callback Scheduled [PERSON_NAME] - Senior Frontend Developer National Austral…" at bounding box center [463, 217] width 574 height 53
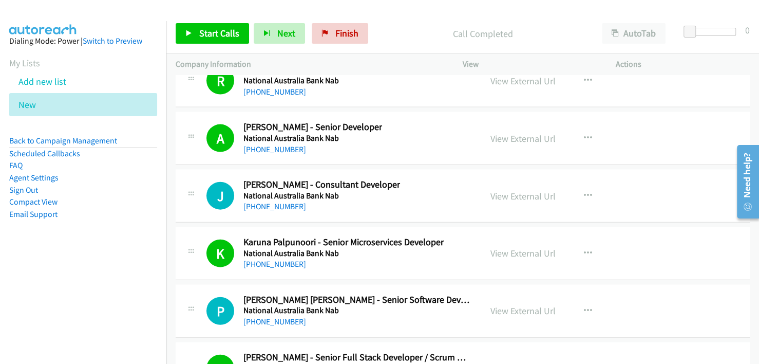
scroll to position [13801, 0]
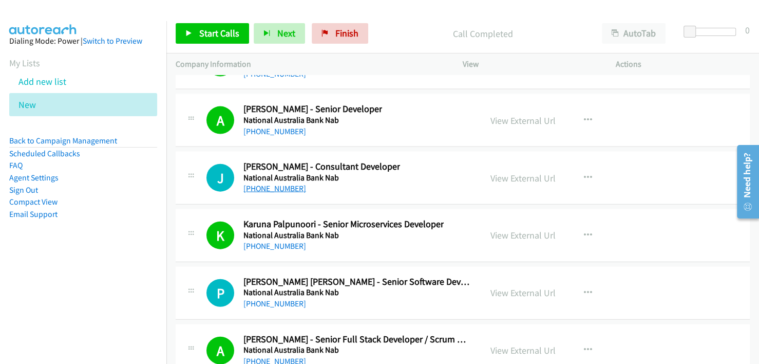
click at [268, 183] on link "[PHONE_NUMBER]" at bounding box center [274, 188] width 63 height 10
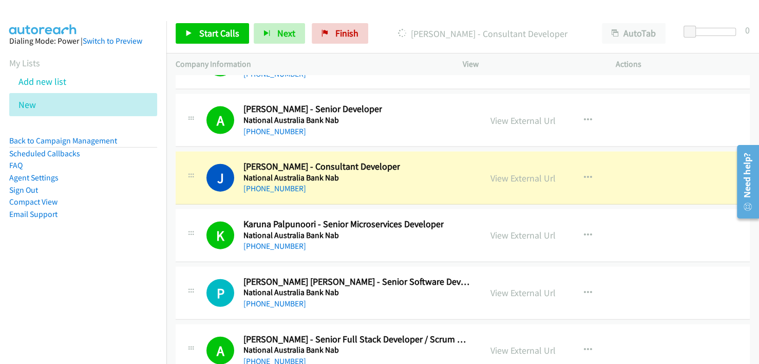
click at [414, 161] on div "J Callback Scheduled [PERSON_NAME] - Consultant Developer National Australia Ba…" at bounding box center [340, 178] width 266 height 34
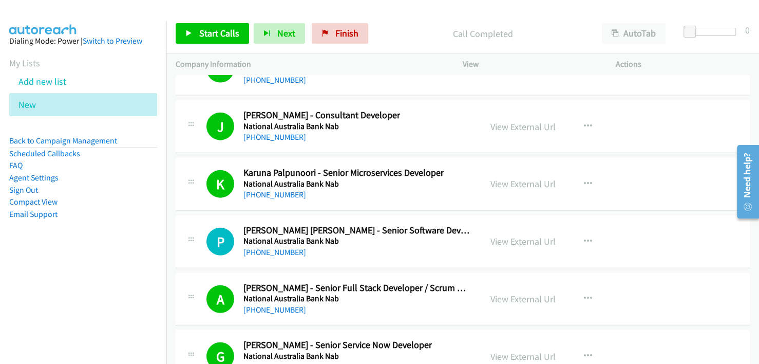
scroll to position [13904, 0]
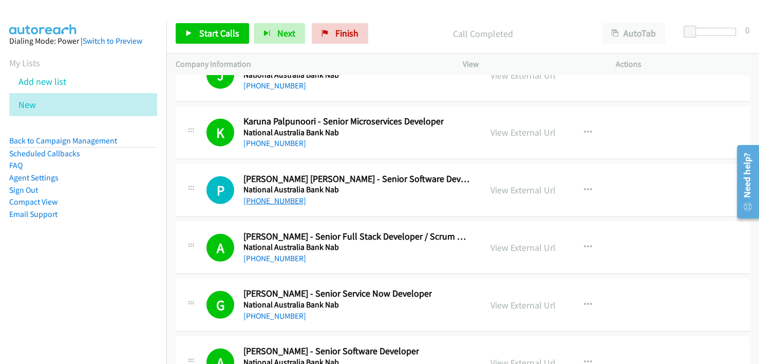
click at [286, 196] on link "[PHONE_NUMBER]" at bounding box center [274, 201] width 63 height 10
click at [430, 195] on div "[PHONE_NUMBER]" at bounding box center [357, 201] width 229 height 12
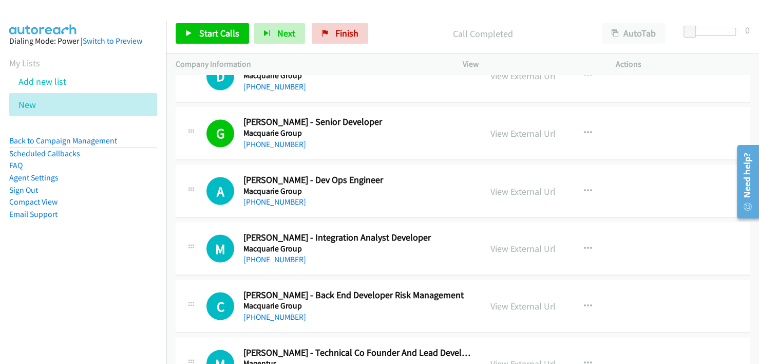
scroll to position [8613, 0]
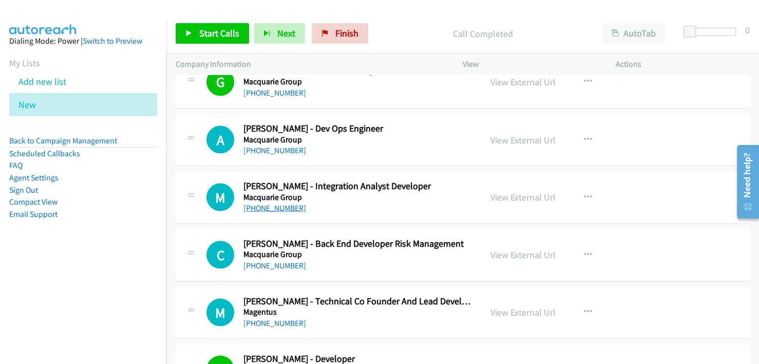
click at [273, 202] on link "[PHONE_NUMBER]" at bounding box center [274, 207] width 63 height 10
click at [439, 193] on div "M Callback Scheduled [PERSON_NAME] - Integration Analyst Developer Macquarie Gr…" at bounding box center [463, 197] width 574 height 53
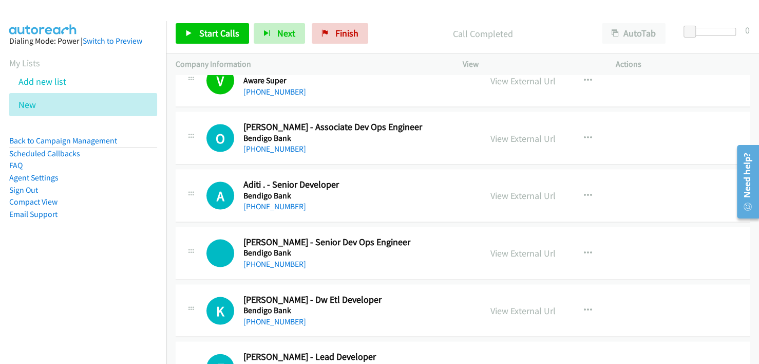
scroll to position [3733, 0]
click at [276, 143] on link "[PHONE_NUMBER]" at bounding box center [274, 148] width 63 height 10
click at [422, 155] on td "O Callback Scheduled [PERSON_NAME] - Associate Dev Ops Engineer Bendigo Bank [G…" at bounding box center [462, 138] width 593 height 58
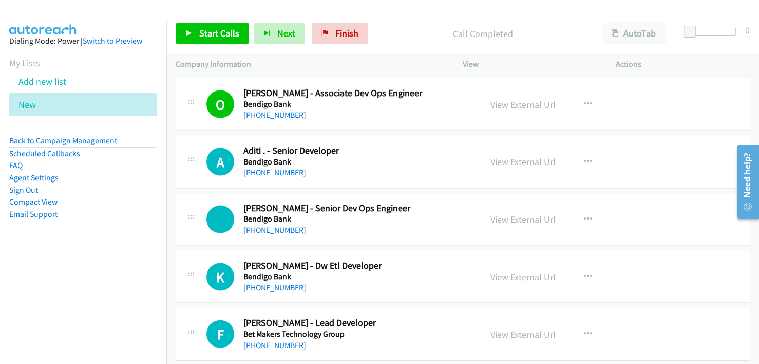
scroll to position [3784, 0]
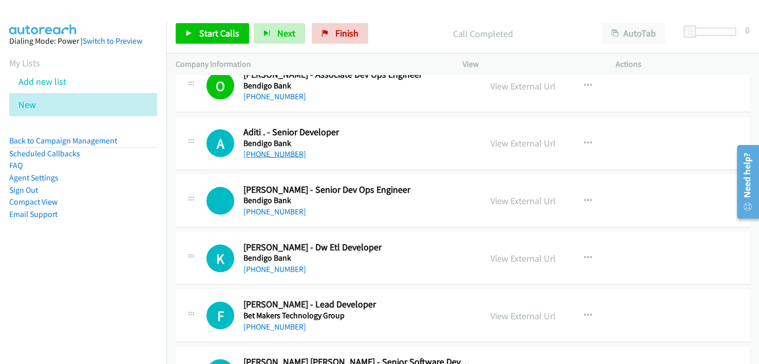
click at [276, 149] on link "[PHONE_NUMBER]" at bounding box center [274, 154] width 63 height 10
click at [401, 127] on h2 "Aditi . - Senior Developer" at bounding box center [357, 132] width 229 height 12
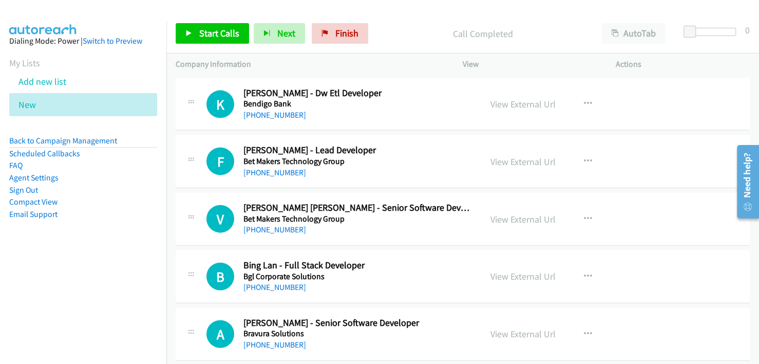
scroll to position [3989, 0]
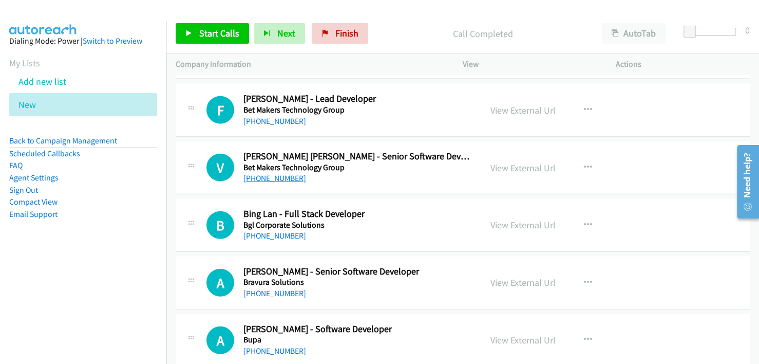
click at [271, 173] on link "[PHONE_NUMBER]" at bounding box center [274, 178] width 63 height 10
click at [433, 172] on div "[PHONE_NUMBER]" at bounding box center [357, 178] width 229 height 12
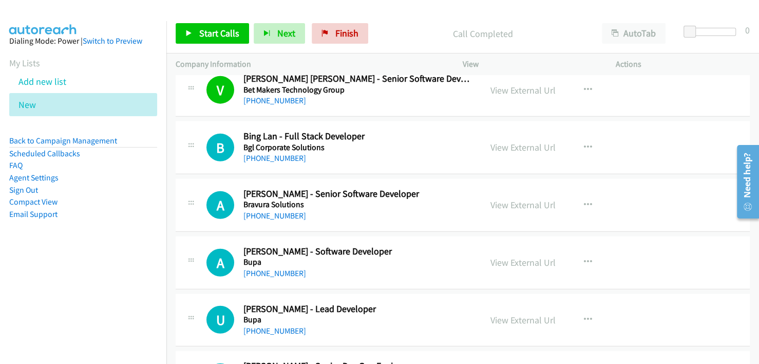
scroll to position [4092, 0]
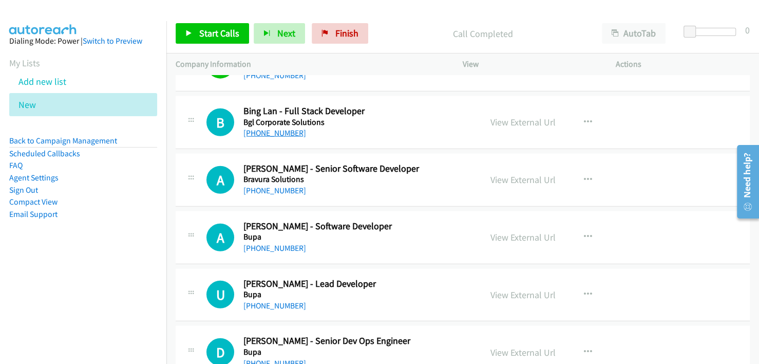
click at [273, 128] on link "[PHONE_NUMBER]" at bounding box center [274, 133] width 63 height 10
click at [409, 117] on h5 "Bgl Corporate Solutions" at bounding box center [357, 122] width 229 height 10
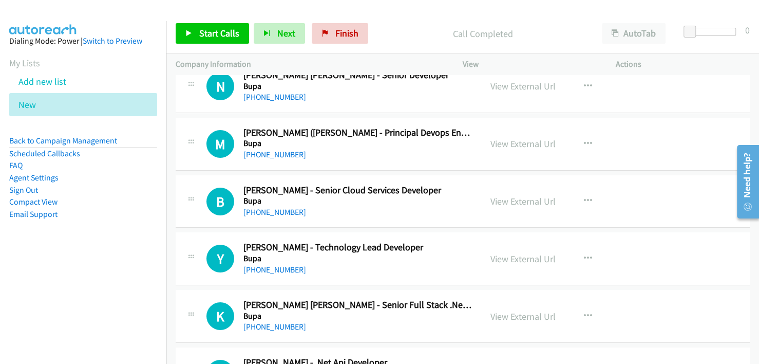
scroll to position [4811, 0]
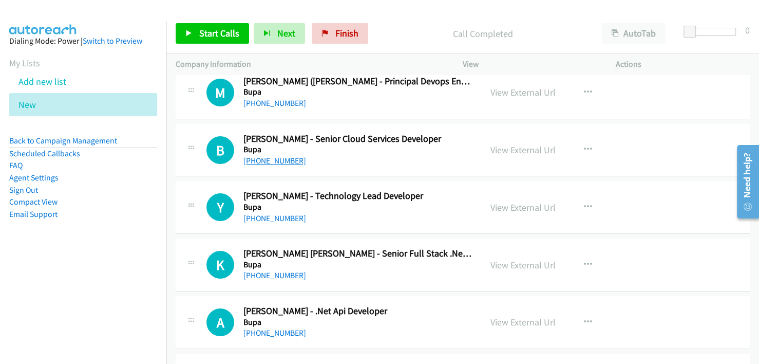
click at [277, 156] on link "[PHONE_NUMBER]" at bounding box center [274, 161] width 63 height 10
click at [390, 155] on div "[PHONE_NUMBER]" at bounding box center [357, 161] width 229 height 12
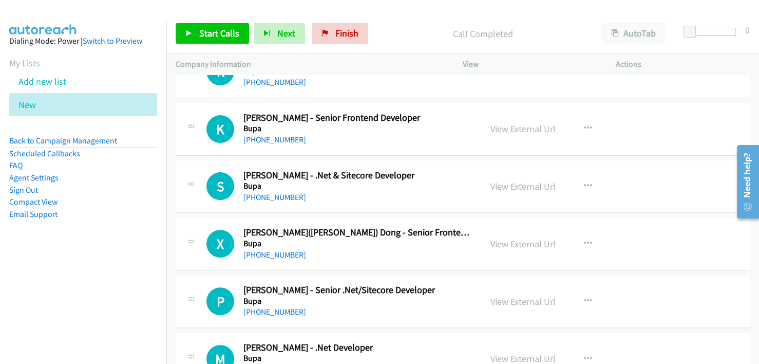
scroll to position [5171, 0]
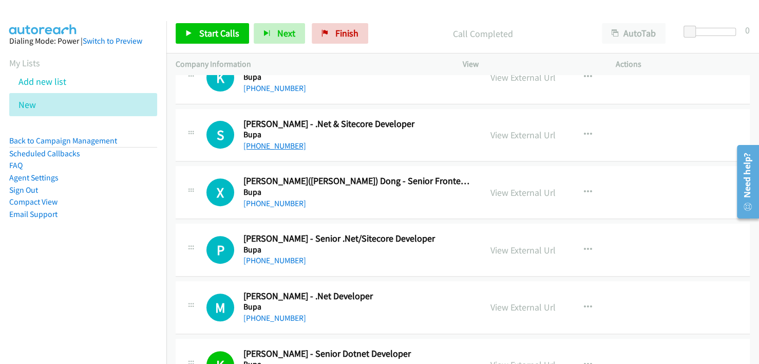
click at [270, 141] on link "[PHONE_NUMBER]" at bounding box center [274, 146] width 63 height 10
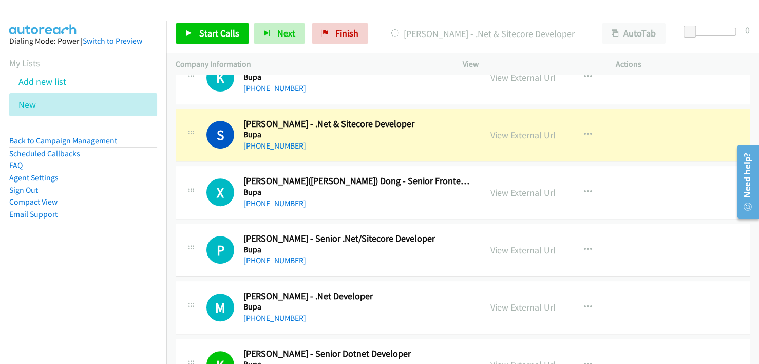
click at [402, 140] on div "[PHONE_NUMBER]" at bounding box center [357, 146] width 229 height 12
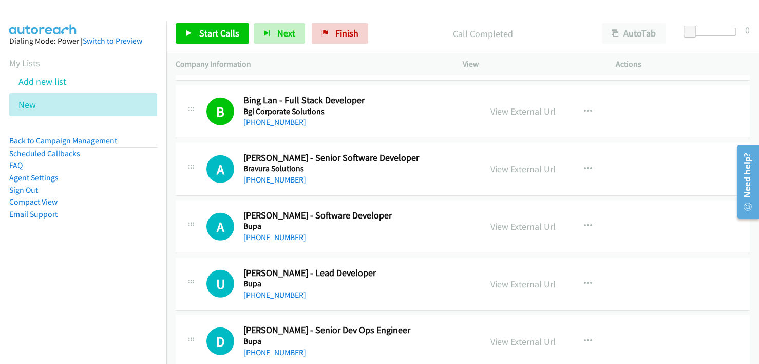
scroll to position [4092, 0]
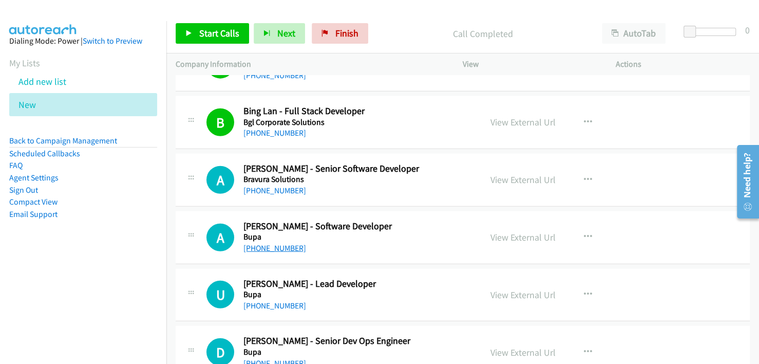
click at [274, 243] on link "[PHONE_NUMBER]" at bounding box center [274, 248] width 63 height 10
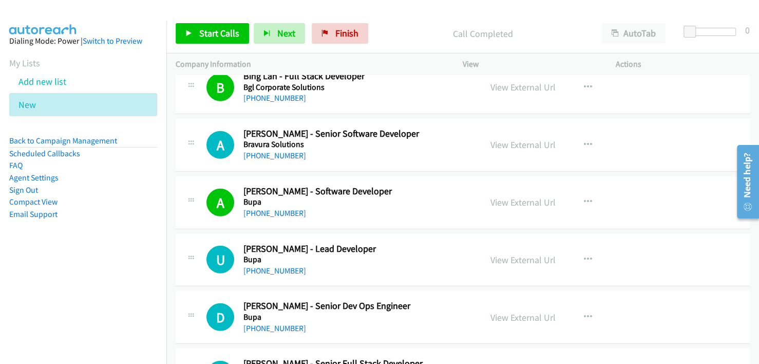
scroll to position [4144, 0]
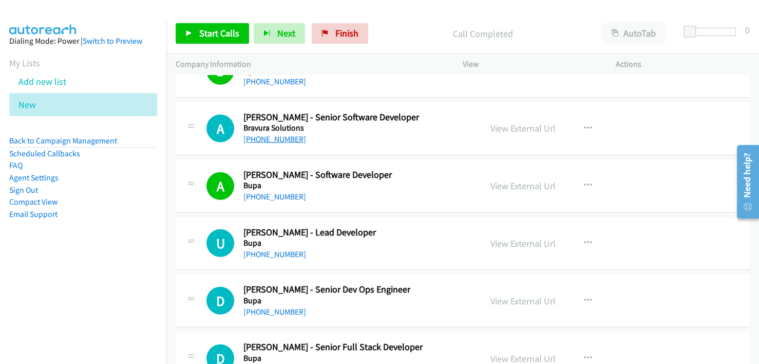
click at [268, 134] on link "[PHONE_NUMBER]" at bounding box center [274, 139] width 63 height 10
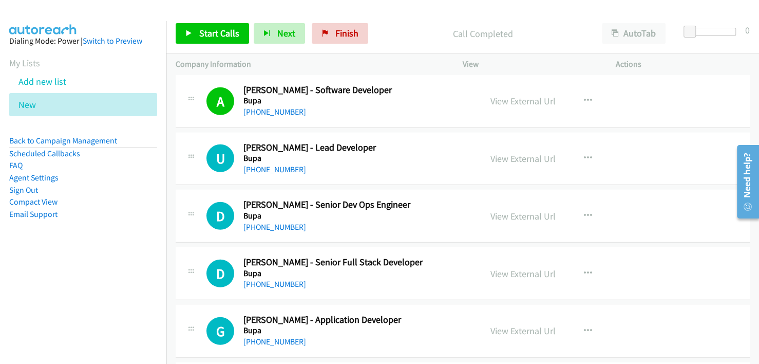
scroll to position [4246, 0]
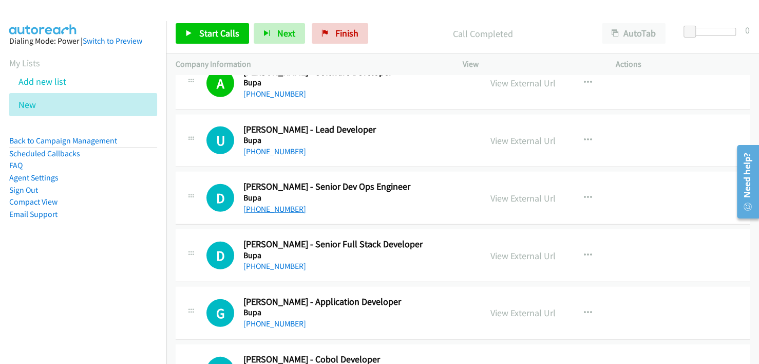
click at [276, 204] on link "[PHONE_NUMBER]" at bounding box center [274, 209] width 63 height 10
click at [428, 203] on div "[PHONE_NUMBER]" at bounding box center [357, 209] width 229 height 12
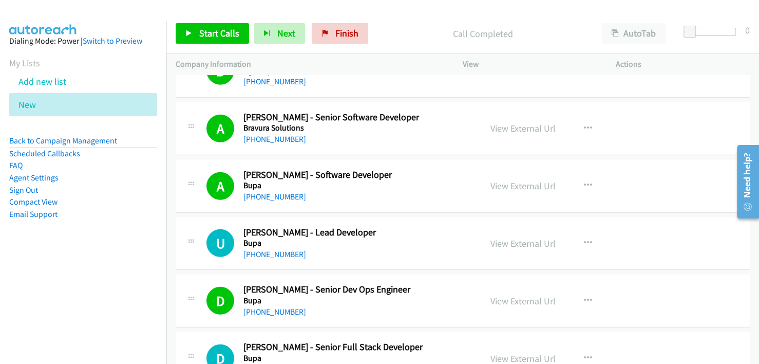
scroll to position [4195, 0]
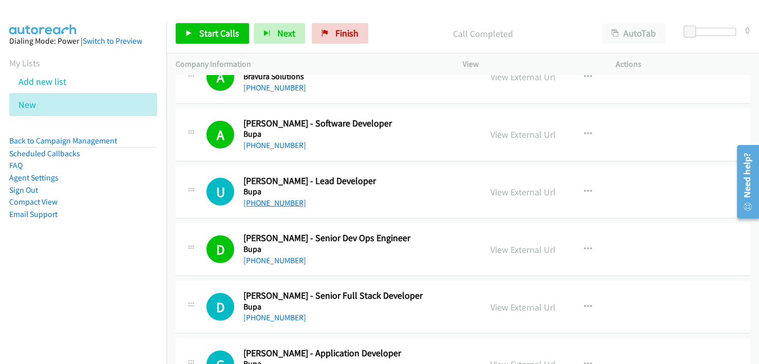
click at [277, 198] on link "[PHONE_NUMBER]" at bounding box center [274, 203] width 63 height 10
click at [395, 175] on h2 "[PERSON_NAME] - Lead Developer" at bounding box center [357, 181] width 229 height 12
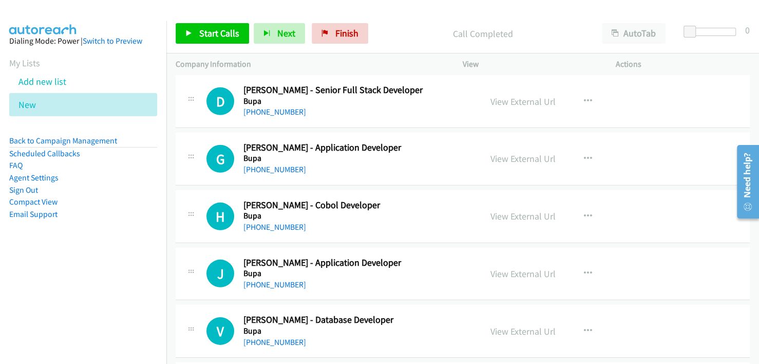
scroll to position [4349, 0]
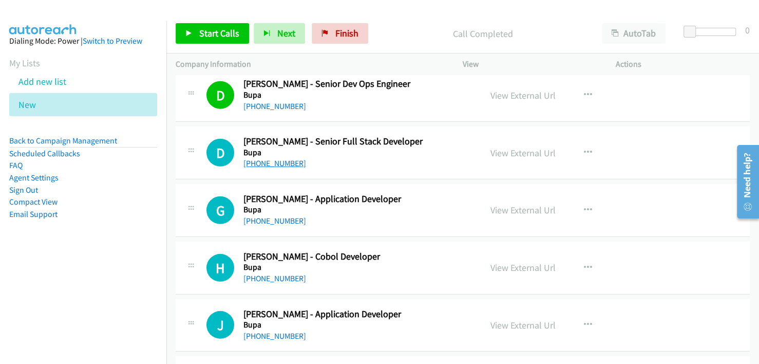
click at [277, 158] on link "[PHONE_NUMBER]" at bounding box center [274, 163] width 63 height 10
click at [401, 157] on div "[PHONE_NUMBER]" at bounding box center [357, 163] width 229 height 12
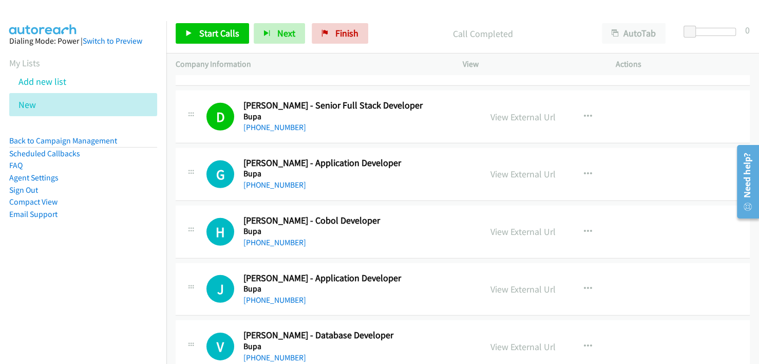
scroll to position [4400, 0]
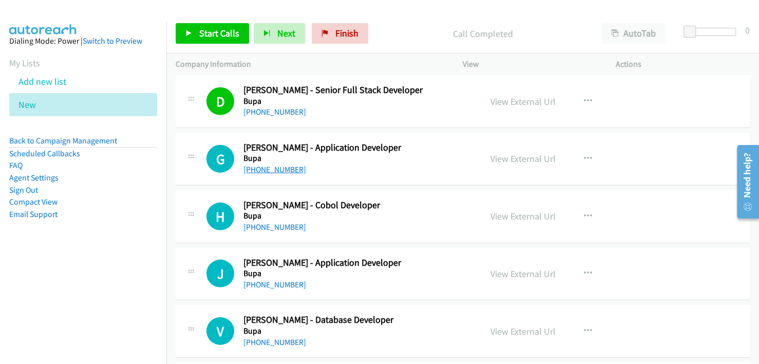
click at [273, 164] on link "[PHONE_NUMBER]" at bounding box center [274, 169] width 63 height 10
click at [415, 163] on div "[PHONE_NUMBER]" at bounding box center [357, 169] width 229 height 12
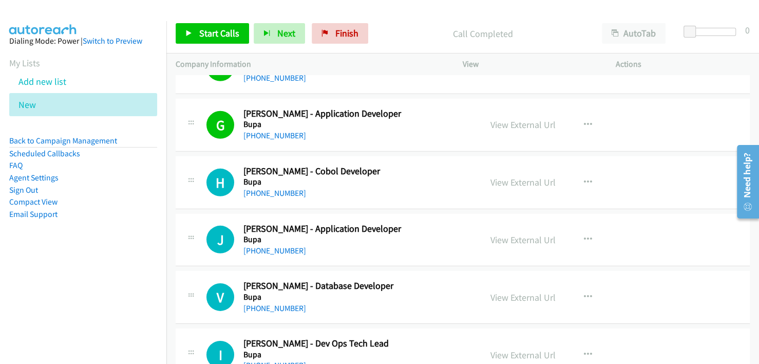
scroll to position [4452, 0]
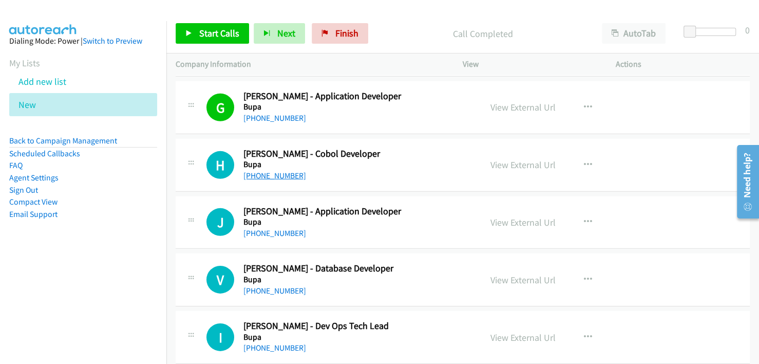
click at [270, 171] on link "[PHONE_NUMBER]" at bounding box center [274, 176] width 63 height 10
click at [434, 159] on h5 "Bupa" at bounding box center [357, 164] width 229 height 10
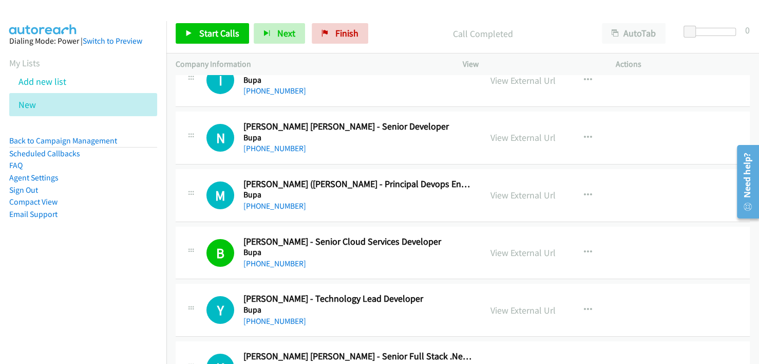
scroll to position [4657, 0]
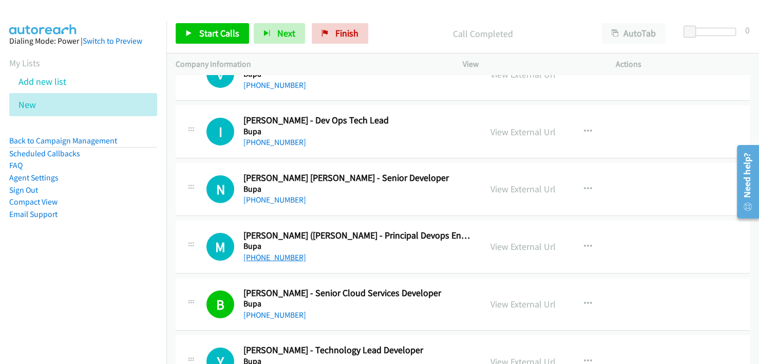
click at [267, 252] on link "[PHONE_NUMBER]" at bounding box center [274, 257] width 63 height 10
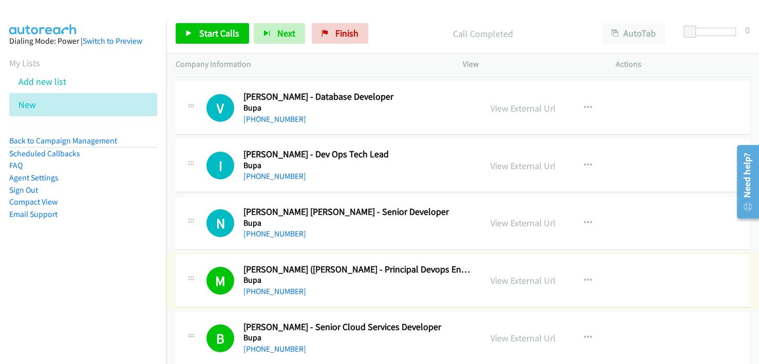
scroll to position [4606, 0]
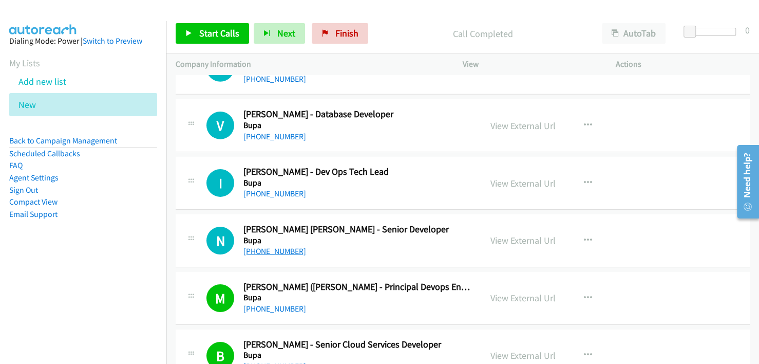
click at [269, 246] on link "[PHONE_NUMBER]" at bounding box center [274, 251] width 63 height 10
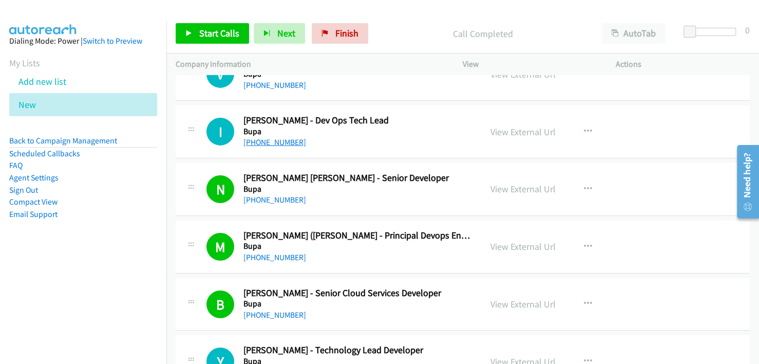
click at [289, 137] on link "[PHONE_NUMBER]" at bounding box center [274, 142] width 63 height 10
click at [404, 126] on h5 "Bupa" at bounding box center [357, 131] width 229 height 10
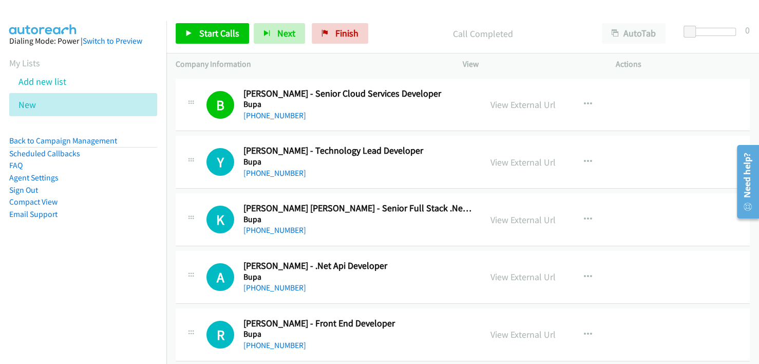
scroll to position [4863, 0]
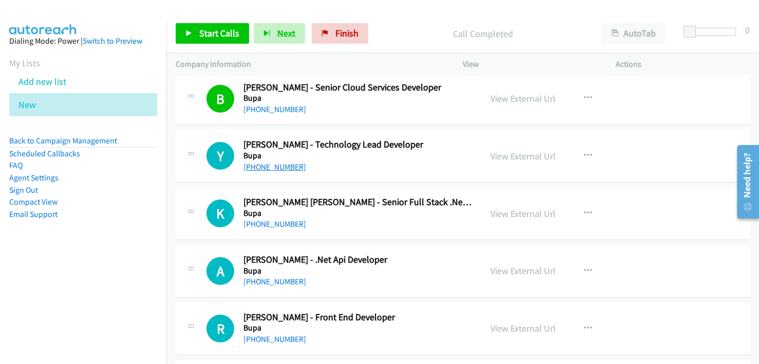
click at [279, 162] on link "[PHONE_NUMBER]" at bounding box center [274, 167] width 63 height 10
click at [418, 151] on h5 "Bupa" at bounding box center [357, 156] width 229 height 10
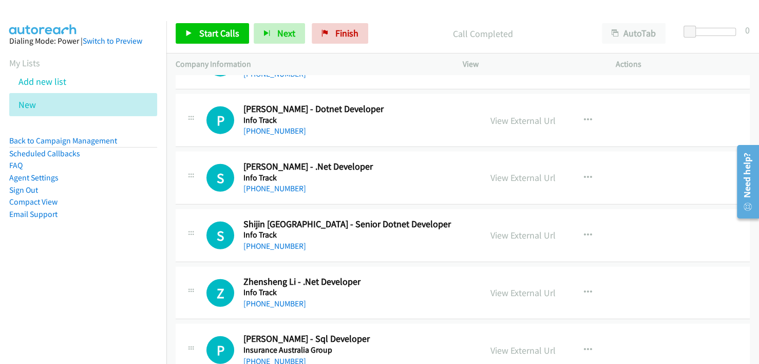
scroll to position [6558, 0]
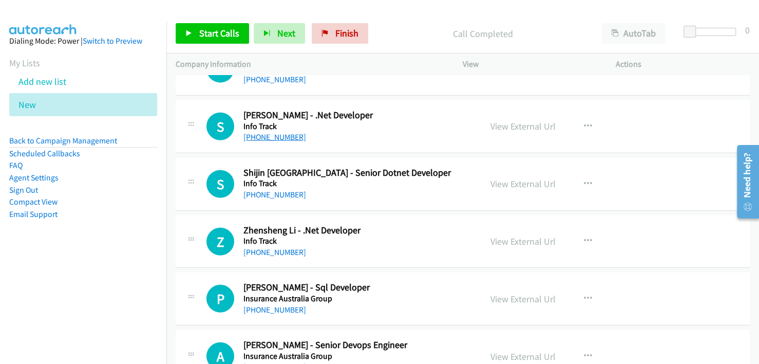
click at [269, 132] on link "[PHONE_NUMBER]" at bounding box center [274, 137] width 63 height 10
click at [391, 131] on div "[PHONE_NUMBER]" at bounding box center [357, 137] width 229 height 12
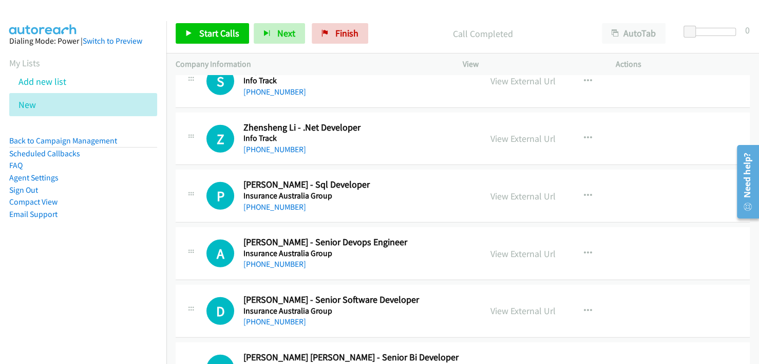
scroll to position [6712, 0]
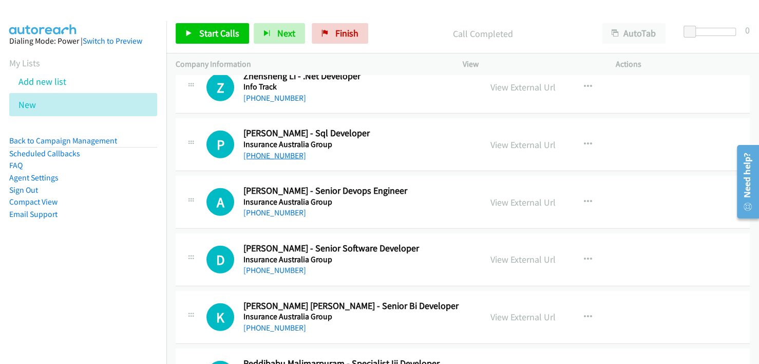
click at [286, 151] on link "[PHONE_NUMBER]" at bounding box center [274, 156] width 63 height 10
click at [415, 139] on h5 "Insurance Australia Group" at bounding box center [357, 144] width 229 height 10
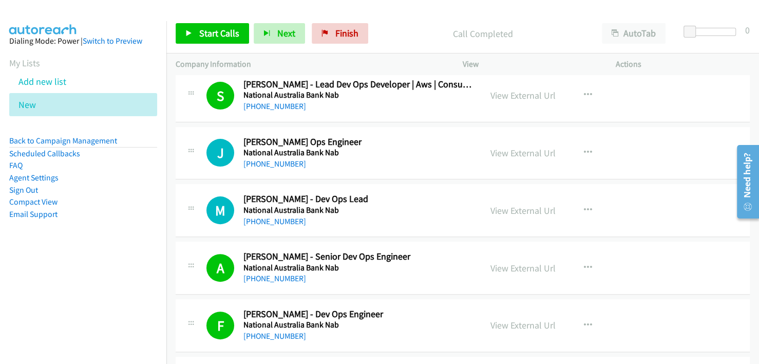
scroll to position [12517, 0]
